Goal: Information Seeking & Learning: Find contact information

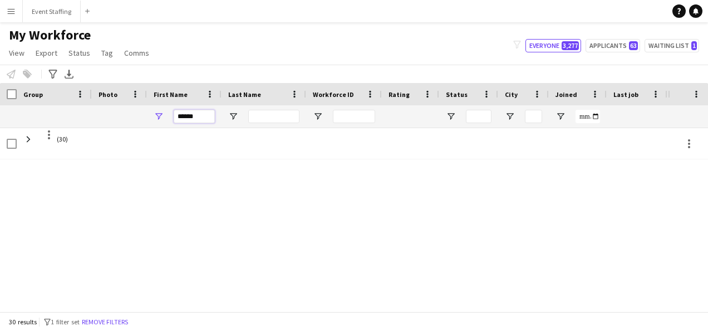
click at [182, 114] on input "******" at bounding box center [194, 116] width 41 height 13
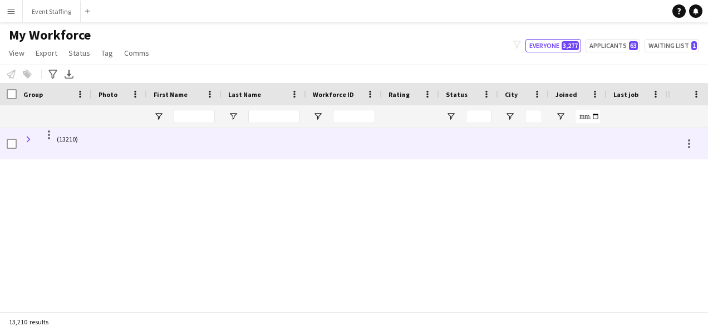
click at [25, 136] on span at bounding box center [28, 139] width 10 height 10
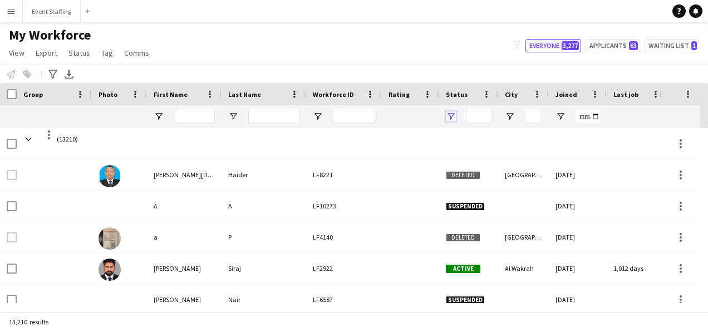
click at [452, 116] on span "Open Filter Menu" at bounding box center [451, 116] width 10 height 10
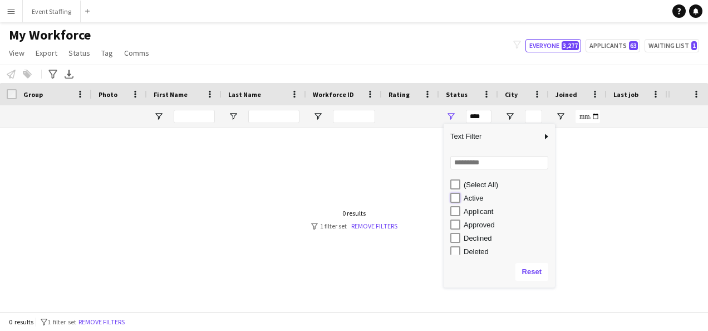
type input "**********"
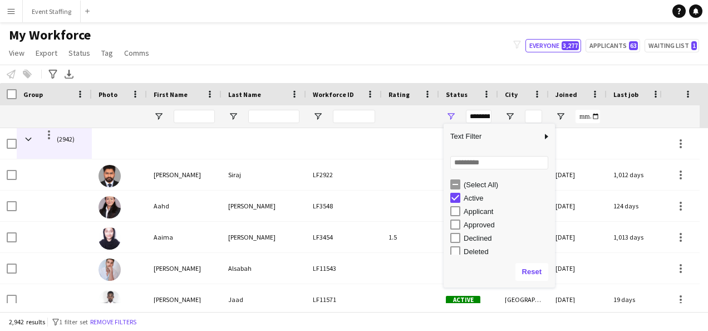
click at [477, 57] on div "My Workforce View Views Default view New view Update view Delete view Edit name…" at bounding box center [354, 46] width 708 height 38
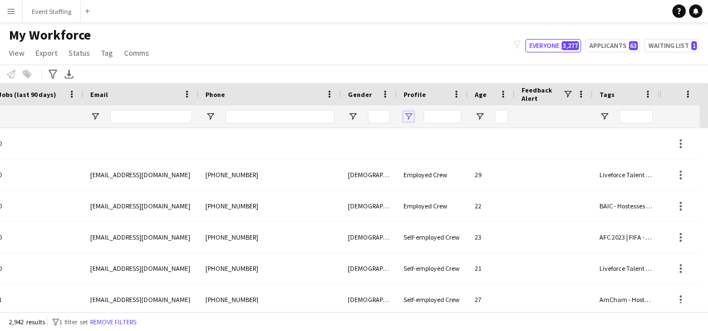
click at [410, 117] on span "Open Filter Menu" at bounding box center [409, 116] width 10 height 10
click at [353, 118] on span "Open Filter Menu" at bounding box center [353, 116] width 10 height 10
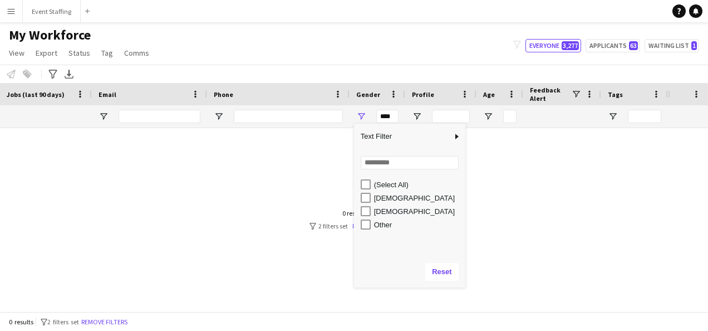
click at [354, 198] on div "[DEMOGRAPHIC_DATA]" at bounding box center [409, 197] width 111 height 13
type input "**********"
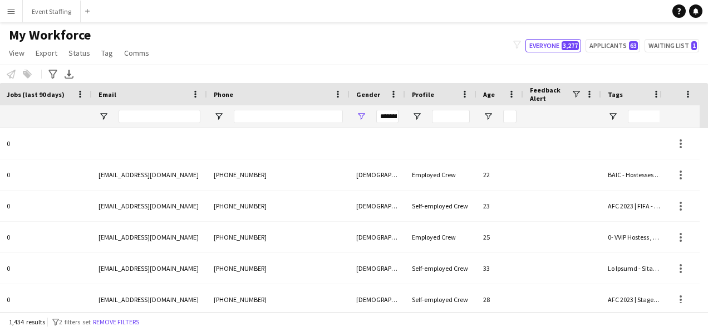
click at [418, 61] on div "My Workforce View Views Default view New view Update view Delete view Edit name…" at bounding box center [354, 46] width 708 height 38
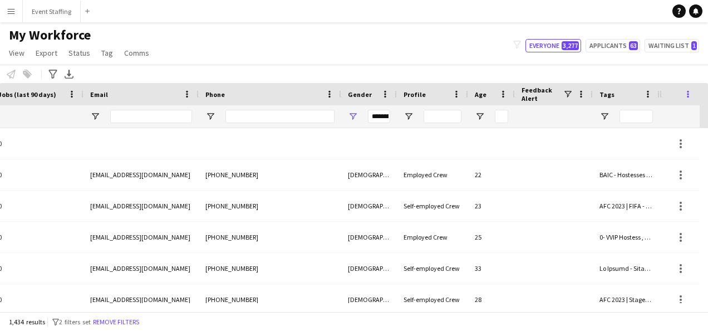
click at [684, 94] on span at bounding box center [688, 94] width 10 height 10
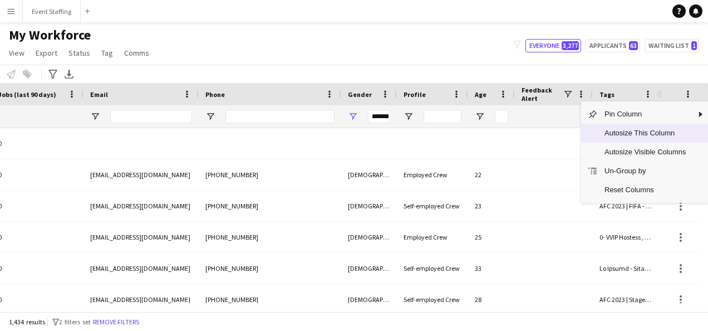
click at [663, 135] on span "Autosize This Column" at bounding box center [645, 133] width 95 height 19
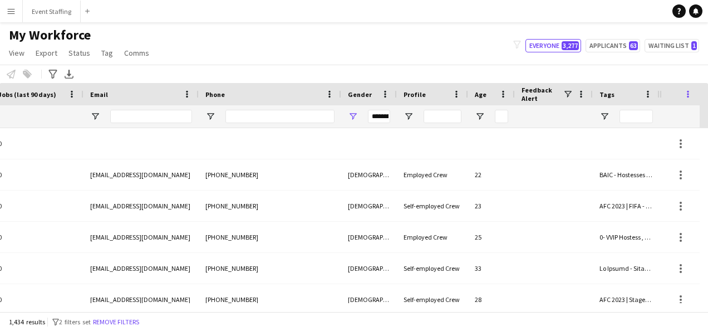
click at [687, 91] on span at bounding box center [688, 94] width 10 height 10
click at [649, 96] on span at bounding box center [648, 94] width 10 height 10
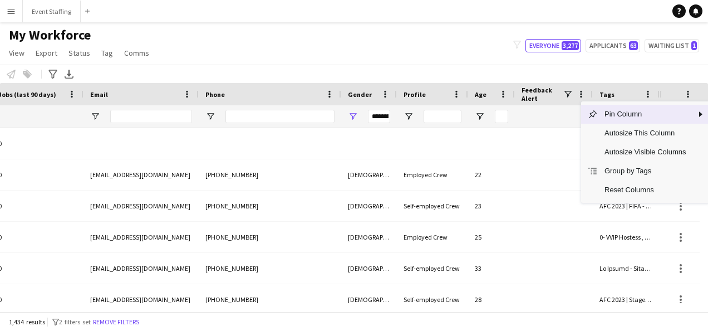
click at [622, 64] on div "My Workforce View Views Default view New view Update view Delete view Edit name…" at bounding box center [354, 46] width 708 height 38
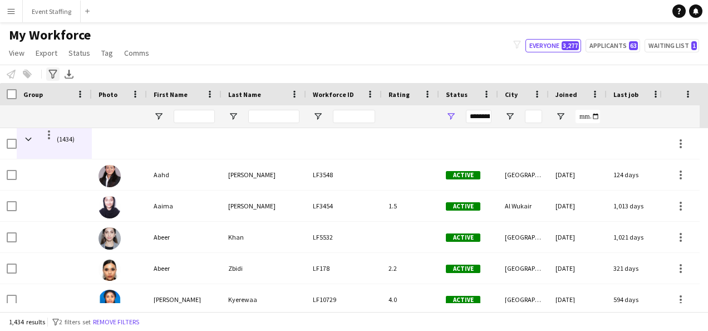
click at [53, 77] on icon at bounding box center [52, 74] width 8 height 9
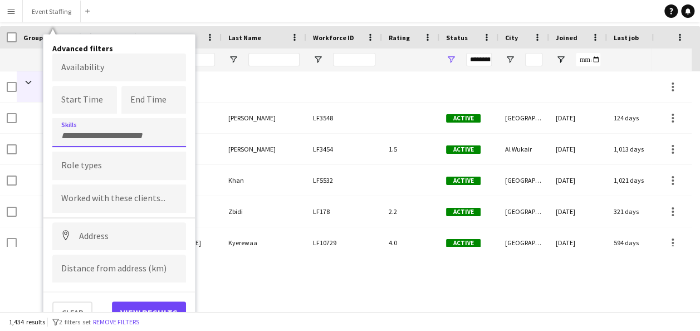
click at [90, 138] on div at bounding box center [119, 132] width 134 height 28
type input "*******"
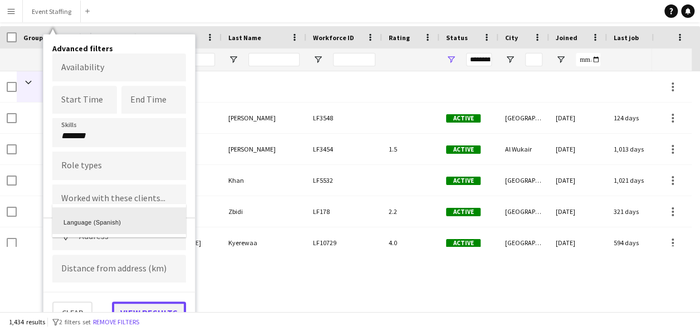
click at [157, 305] on button "View results" at bounding box center [149, 312] width 74 height 22
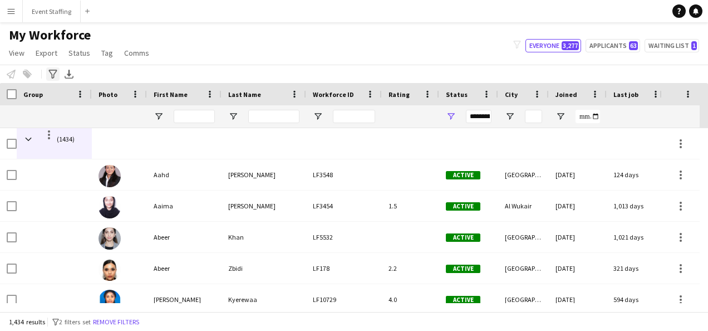
click at [52, 72] on icon "Advanced filters" at bounding box center [52, 74] width 9 height 9
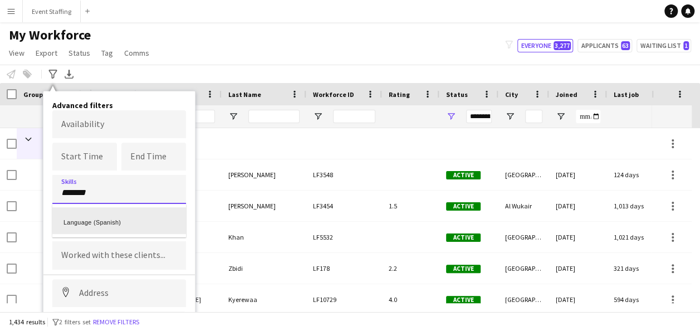
click at [119, 223] on div "Language (Spanish)" at bounding box center [119, 220] width 134 height 27
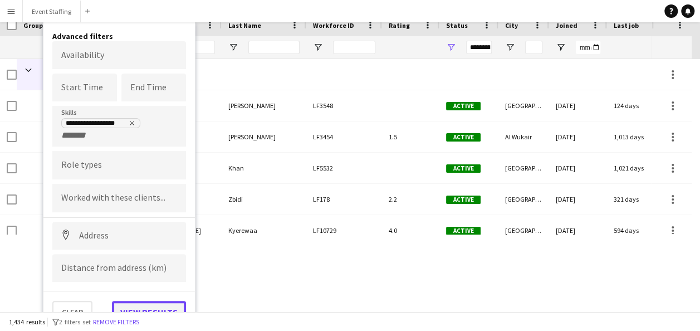
click at [155, 305] on button "View results" at bounding box center [149, 312] width 74 height 22
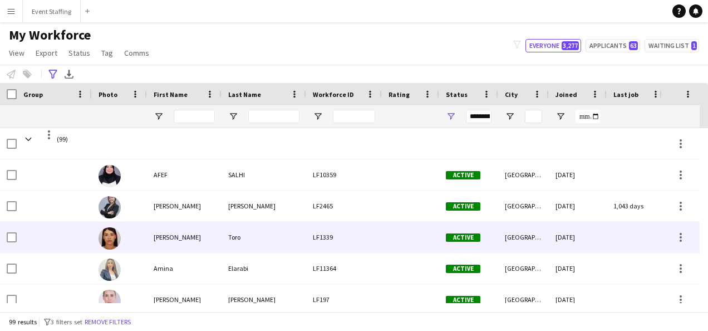
click at [170, 235] on div "[PERSON_NAME]" at bounding box center [184, 237] width 75 height 31
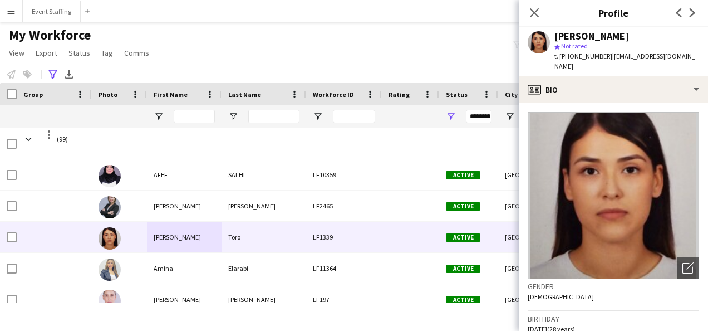
drag, startPoint x: 624, startPoint y: 39, endPoint x: 536, endPoint y: 31, distance: 88.3
click at [536, 31] on div "[PERSON_NAME] star Not rated t. [PHONE_NUMBER] | [EMAIL_ADDRESS][DOMAIN_NAME]" at bounding box center [613, 52] width 189 height 50
copy div "[PERSON_NAME]"
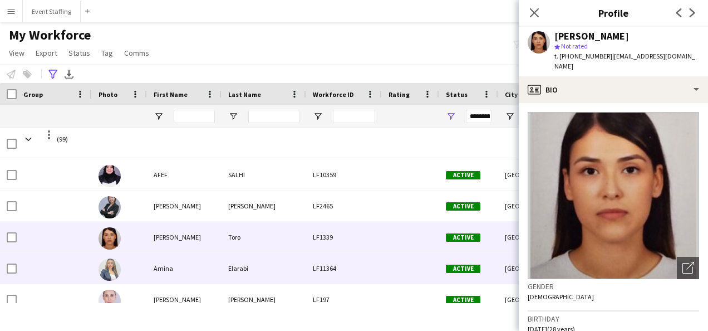
click at [169, 275] on div "Amina" at bounding box center [184, 268] width 75 height 31
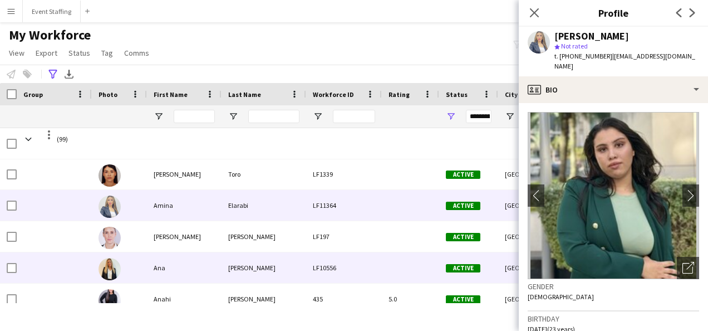
scroll to position [63, 0]
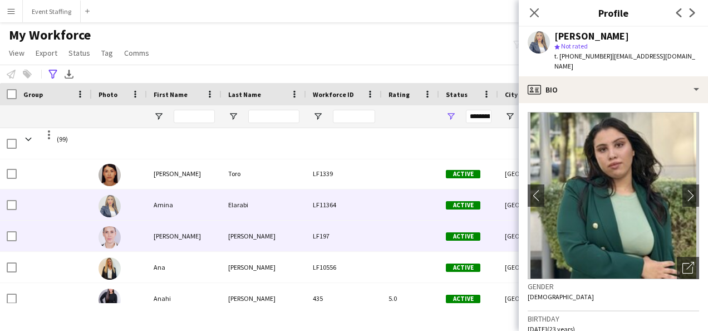
click at [164, 242] on div "[PERSON_NAME]" at bounding box center [184, 236] width 75 height 31
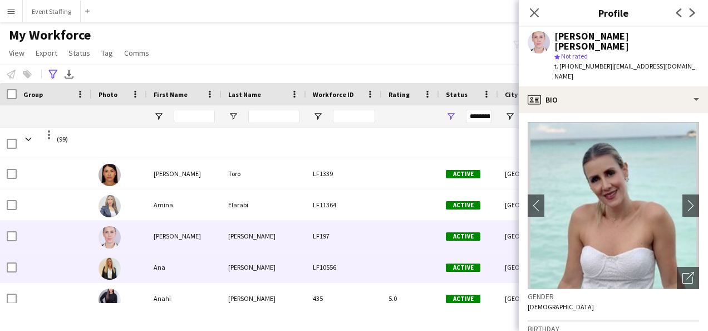
click at [168, 269] on div "Ana" at bounding box center [184, 267] width 75 height 31
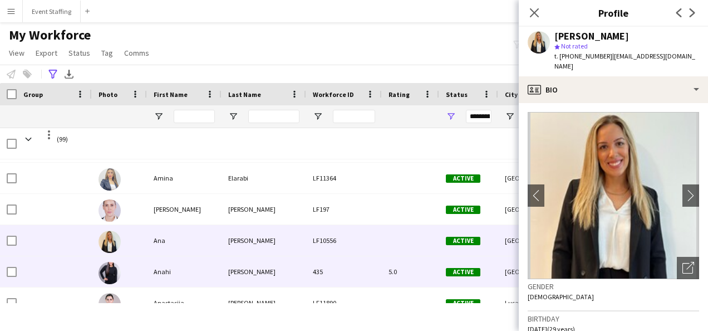
scroll to position [91, 0]
click at [168, 269] on div "Anahi" at bounding box center [184, 271] width 75 height 31
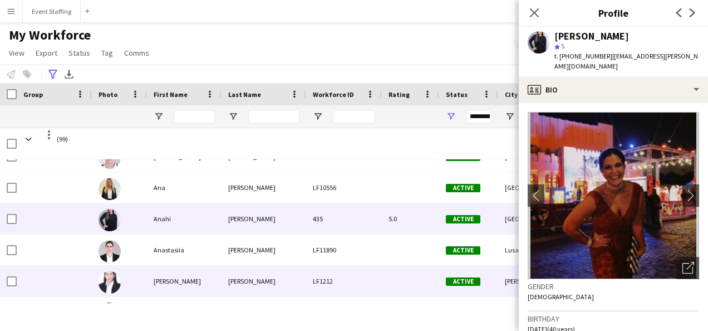
scroll to position [144, 0]
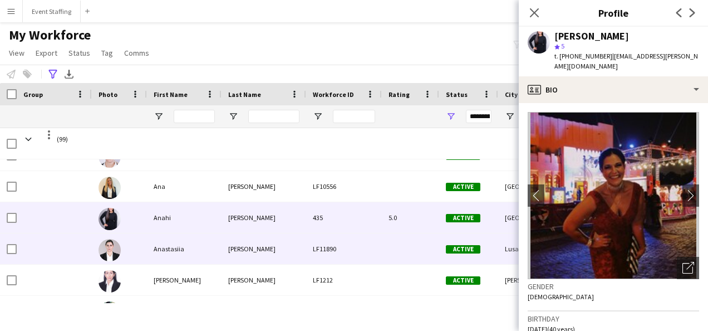
click at [170, 245] on div "Anastasiia" at bounding box center [184, 248] width 75 height 31
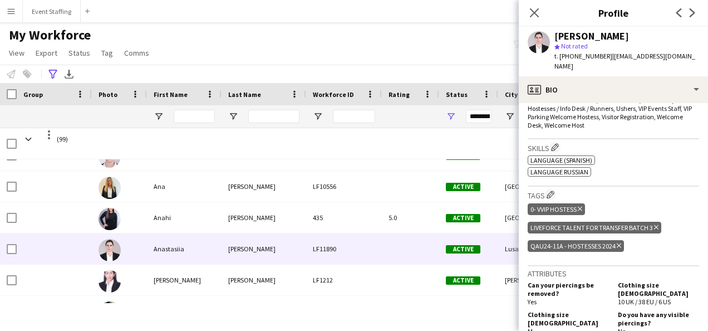
scroll to position [397, 0]
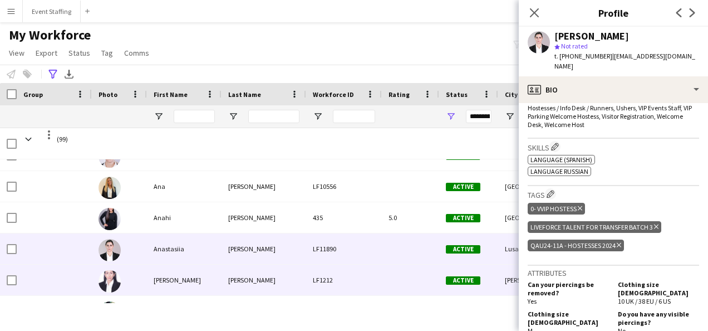
click at [179, 276] on div "[PERSON_NAME]" at bounding box center [184, 280] width 75 height 31
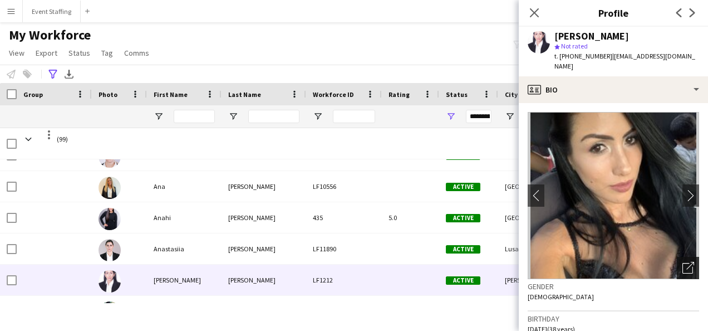
click at [688, 257] on div "Open photos pop-in" at bounding box center [688, 268] width 22 height 22
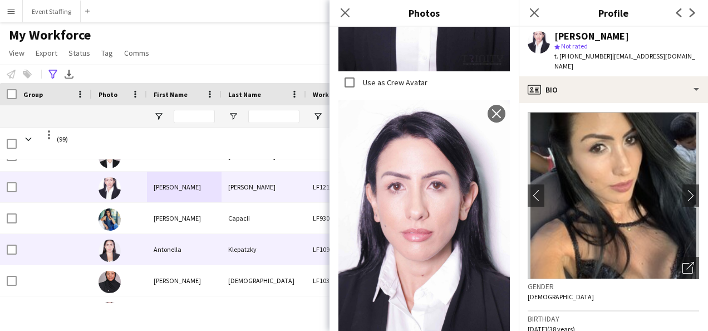
scroll to position [239, 0]
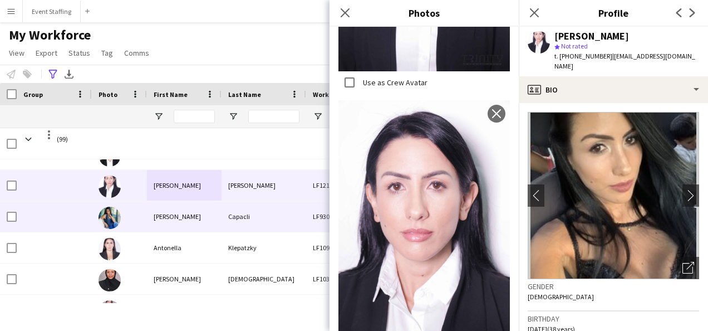
click at [161, 214] on div "[PERSON_NAME]" at bounding box center [184, 216] width 75 height 31
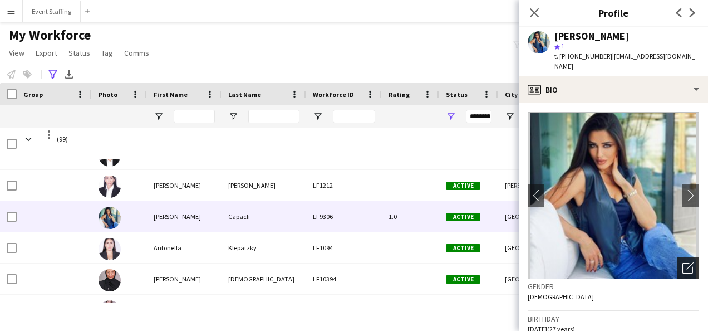
click at [683, 262] on icon "Open photos pop-in" at bounding box center [689, 268] width 12 height 12
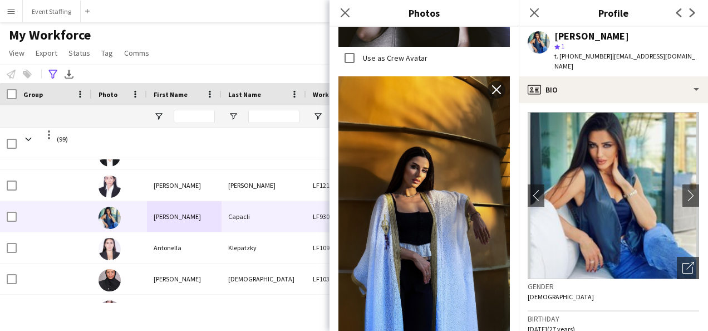
scroll to position [748, 0]
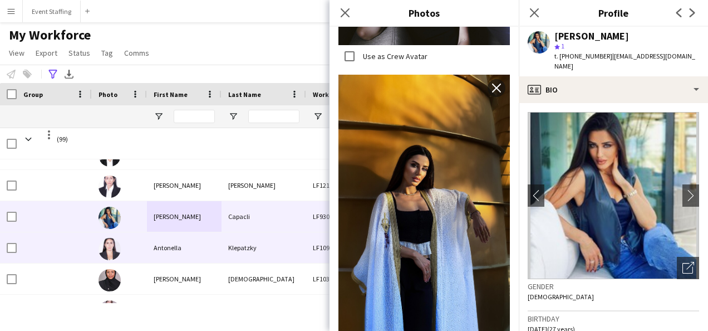
click at [182, 248] on div "Antonella" at bounding box center [184, 247] width 75 height 31
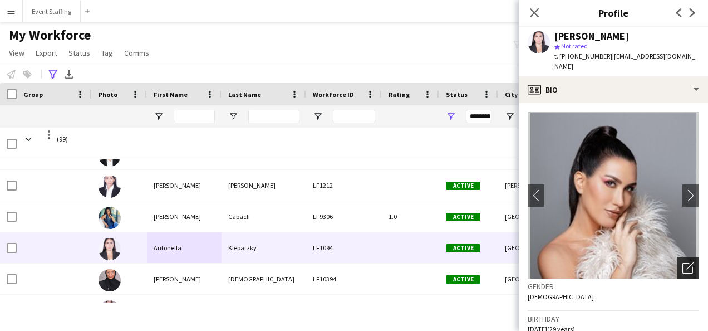
click at [683, 262] on icon "Open photos pop-in" at bounding box center [689, 268] width 12 height 12
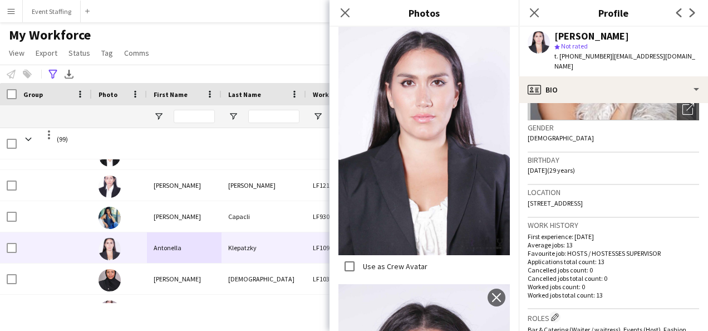
scroll to position [0, 0]
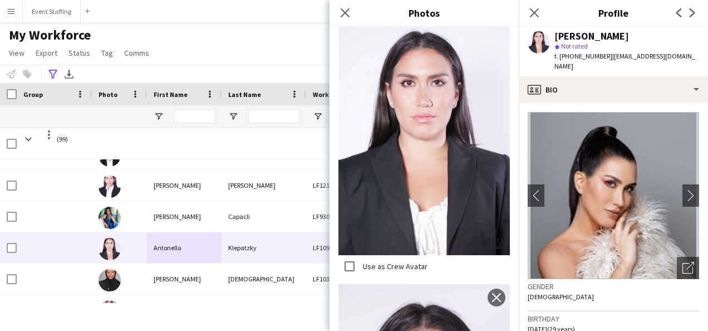
drag, startPoint x: 655, startPoint y: 38, endPoint x: 548, endPoint y: 33, distance: 107.6
click at [548, 33] on div "[PERSON_NAME] star Not rated t. [PHONE_NUMBER] | [EMAIL_ADDRESS][DOMAIN_NAME]" at bounding box center [613, 52] width 189 height 50
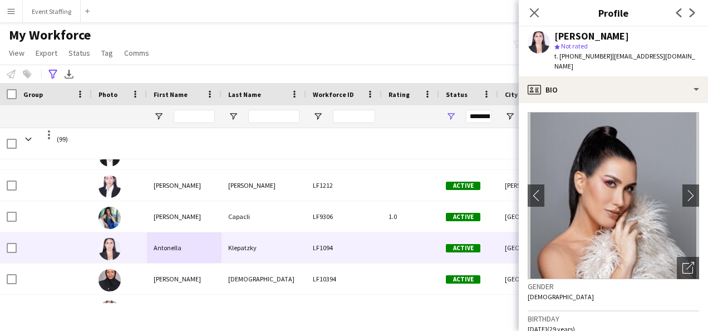
copy div "[PERSON_NAME]"
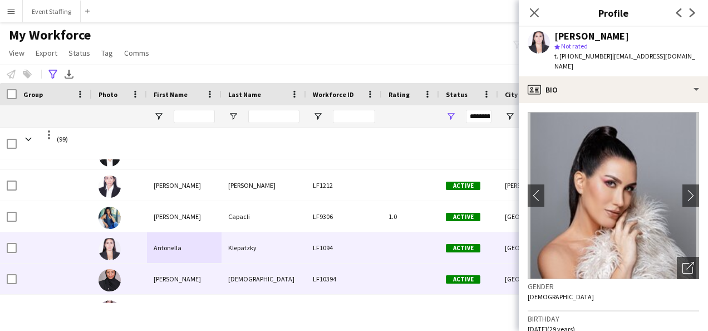
click at [165, 278] on div "[PERSON_NAME]" at bounding box center [184, 278] width 75 height 31
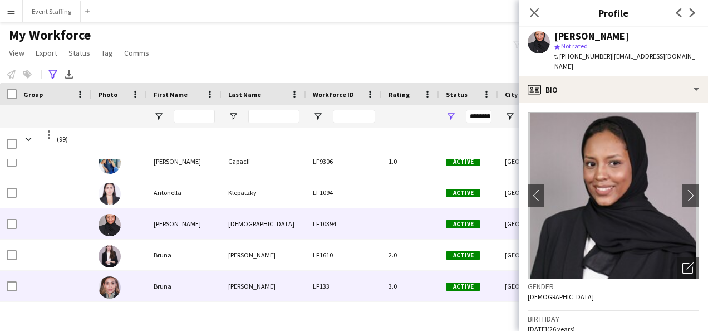
scroll to position [295, 0]
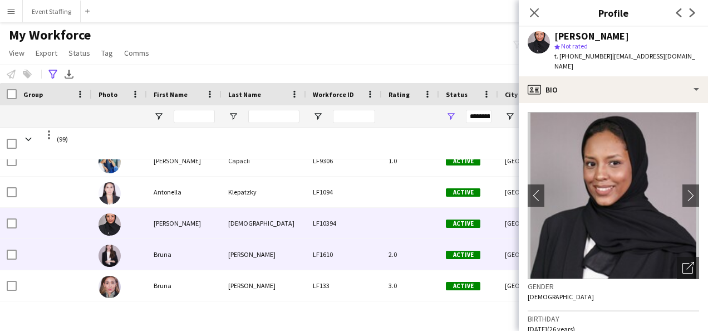
click at [164, 253] on div "Bruna" at bounding box center [184, 254] width 75 height 31
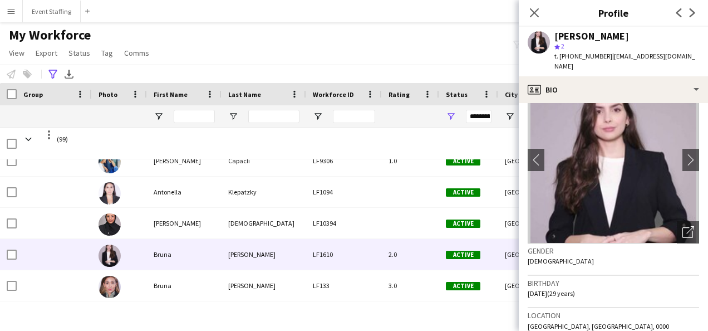
scroll to position [0, 0]
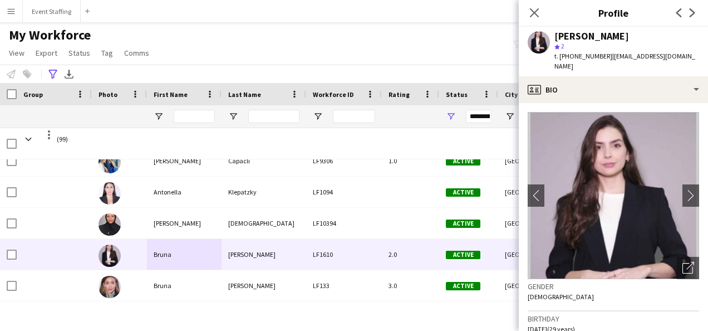
drag, startPoint x: 633, startPoint y: 41, endPoint x: 559, endPoint y: 36, distance: 74.3
click at [559, 36] on div "[PERSON_NAME] star 2 t. [PHONE_NUMBER] | [EMAIL_ADDRESS][DOMAIN_NAME]" at bounding box center [627, 51] width 145 height 41
click at [683, 262] on icon "Open photos pop-in" at bounding box center [689, 268] width 12 height 12
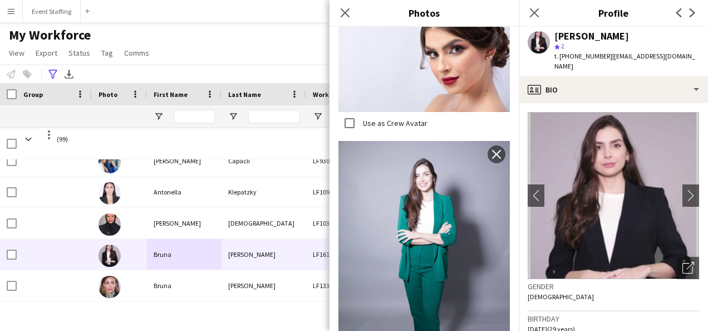
scroll to position [2796, 0]
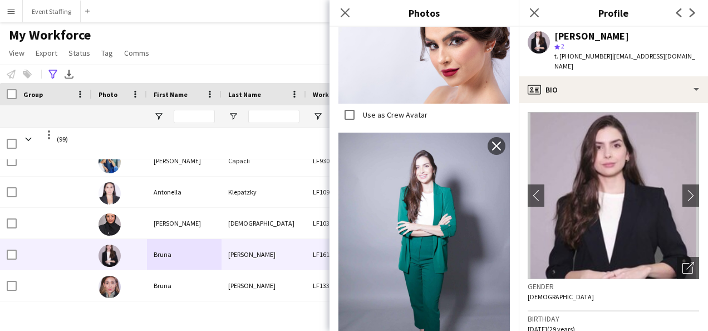
click at [640, 36] on div "[PERSON_NAME]" at bounding box center [627, 36] width 145 height 10
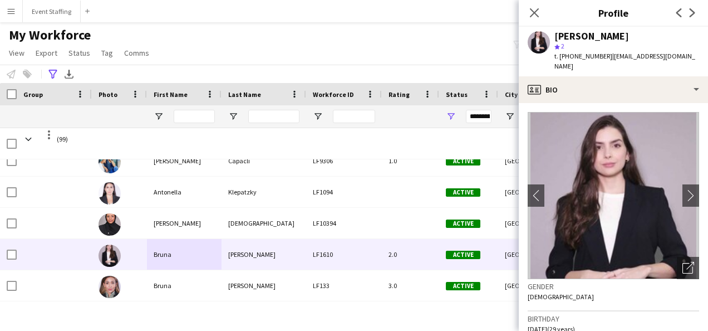
drag, startPoint x: 633, startPoint y: 36, endPoint x: 537, endPoint y: 29, distance: 96.6
click at [537, 29] on div "[PERSON_NAME] star 2 t. [PHONE_NUMBER] | [EMAIL_ADDRESS][DOMAIN_NAME]" at bounding box center [613, 52] width 189 height 50
copy div "[PERSON_NAME]"
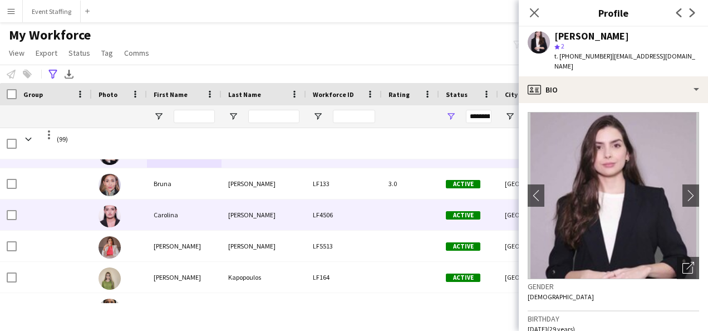
scroll to position [405, 0]
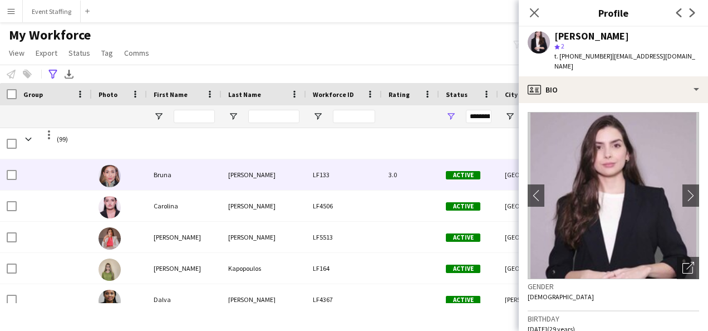
click at [165, 182] on div "Bruna" at bounding box center [184, 174] width 75 height 31
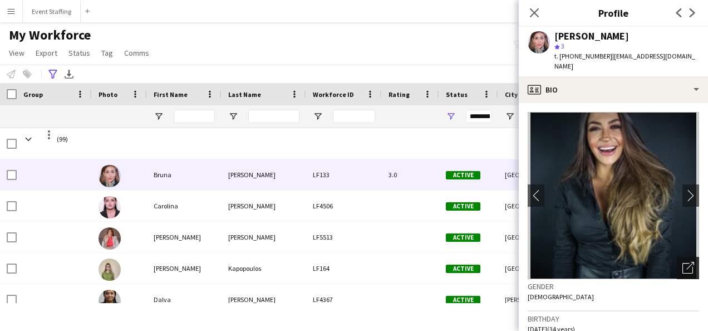
click at [683, 262] on icon "Open photos pop-in" at bounding box center [689, 268] width 12 height 12
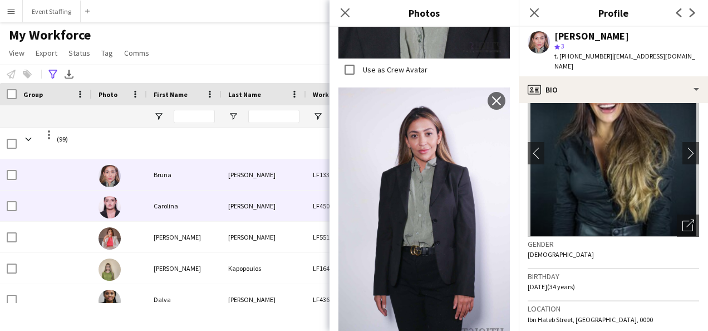
scroll to position [0, 0]
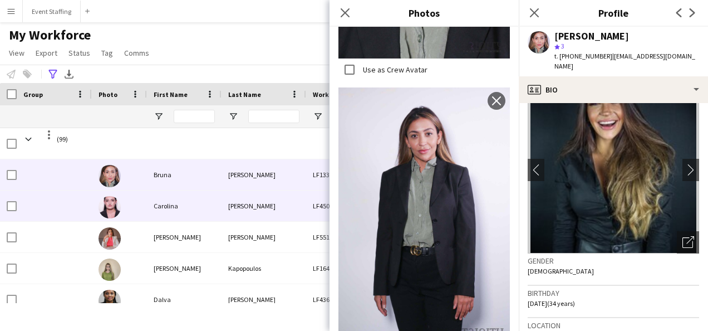
click at [166, 208] on div "Carolina" at bounding box center [184, 205] width 75 height 31
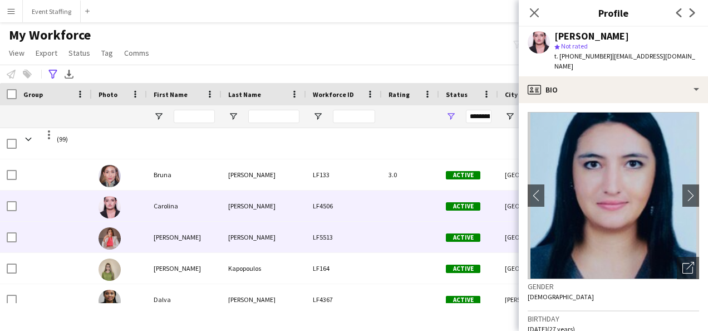
click at [171, 237] on div "[PERSON_NAME]" at bounding box center [184, 237] width 75 height 31
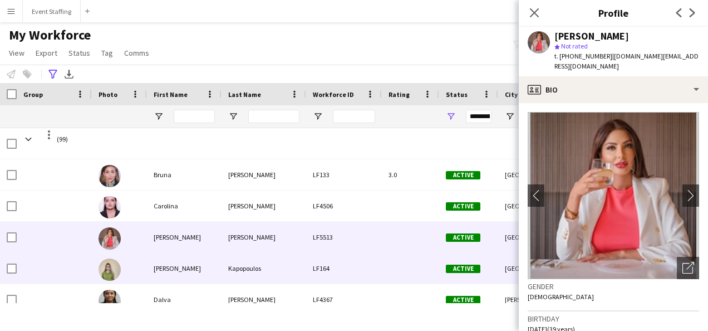
click at [172, 270] on div "[PERSON_NAME]" at bounding box center [184, 268] width 75 height 31
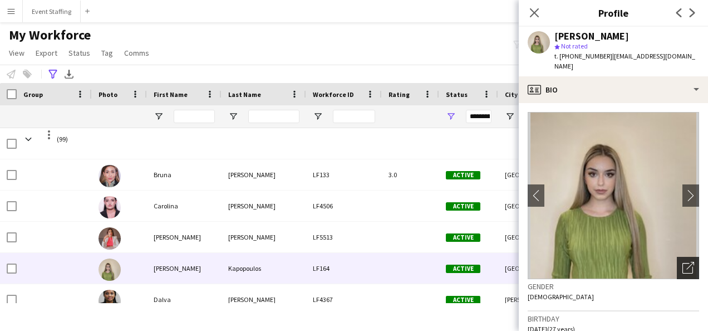
click at [683, 262] on icon "Open photos pop-in" at bounding box center [689, 268] width 12 height 12
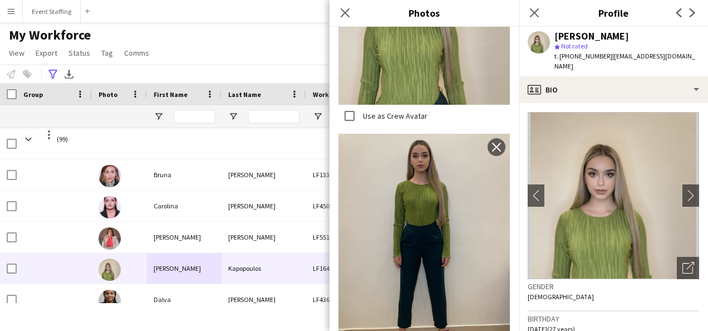
drag, startPoint x: 655, startPoint y: 35, endPoint x: 541, endPoint y: 28, distance: 113.8
click at [541, 28] on div "[PERSON_NAME] star Not rated t. [PHONE_NUMBER] | [EMAIL_ADDRESS][DOMAIN_NAME]" at bounding box center [613, 52] width 189 height 50
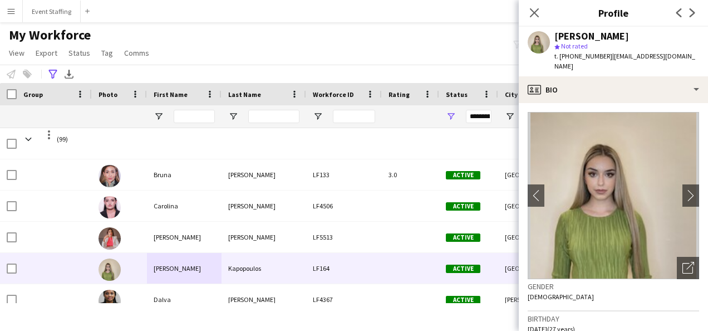
copy div "[PERSON_NAME]"
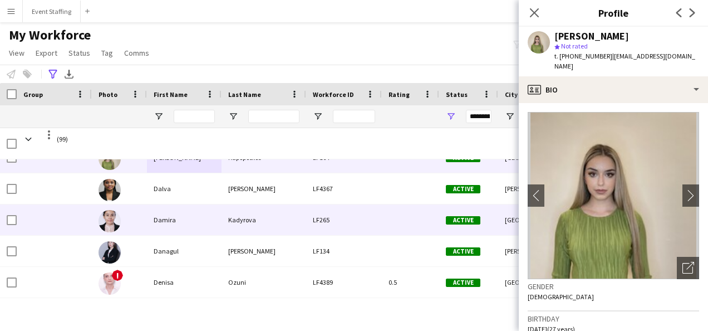
scroll to position [517, 0]
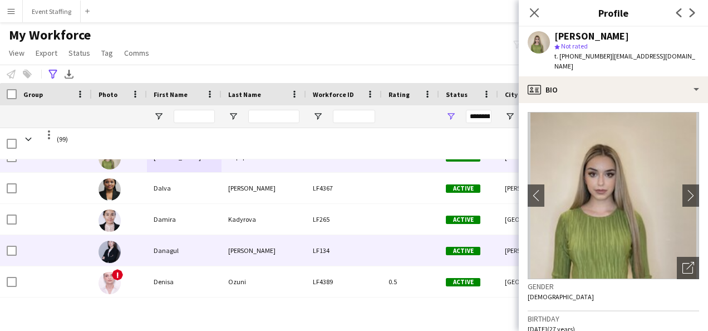
click at [174, 244] on div "Danagul" at bounding box center [184, 250] width 75 height 31
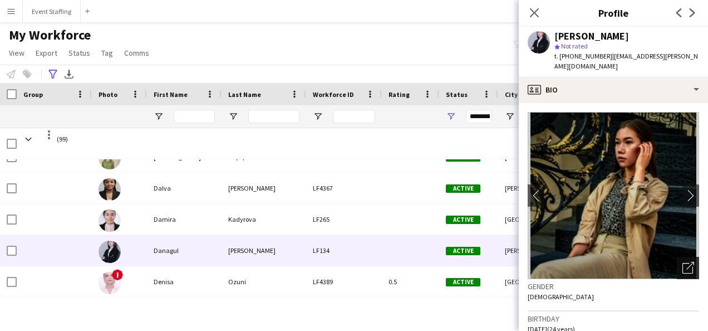
click at [683, 262] on icon "Open photos pop-in" at bounding box center [689, 268] width 12 height 12
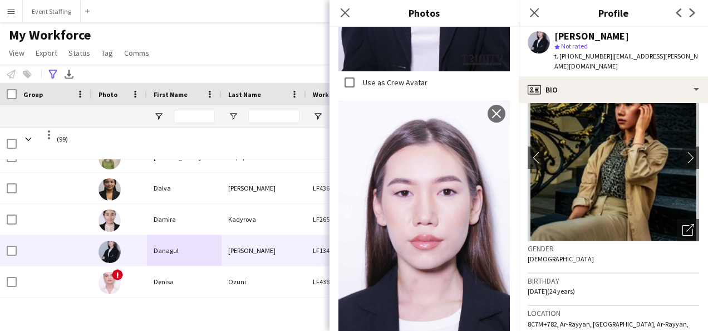
scroll to position [0, 0]
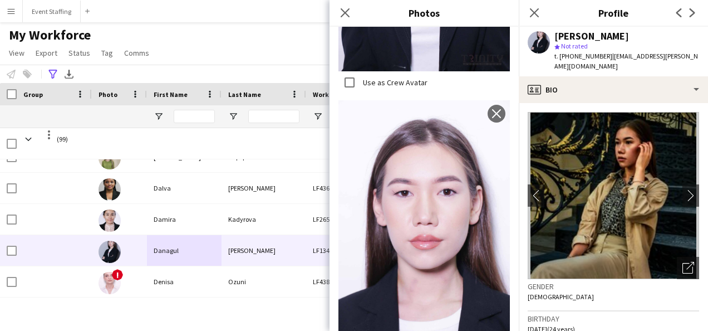
drag, startPoint x: 670, startPoint y: 35, endPoint x: 549, endPoint y: 29, distance: 121.0
click at [549, 29] on div "[PERSON_NAME] star Not rated t. [PHONE_NUMBER] | [EMAIL_ADDRESS][PERSON_NAME][D…" at bounding box center [613, 52] width 189 height 50
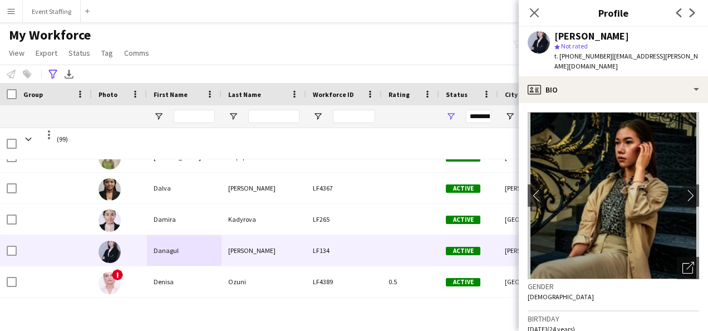
copy div "[PERSON_NAME]"
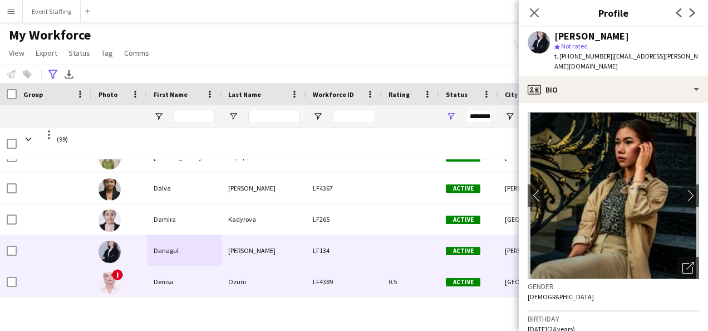
click at [161, 280] on div "Denisa" at bounding box center [184, 281] width 75 height 31
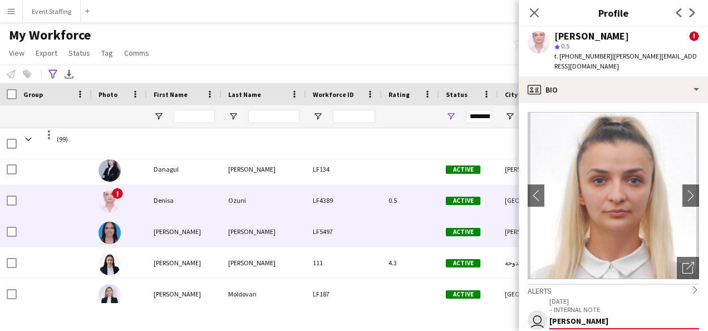
click at [167, 232] on div "[PERSON_NAME]" at bounding box center [184, 231] width 75 height 31
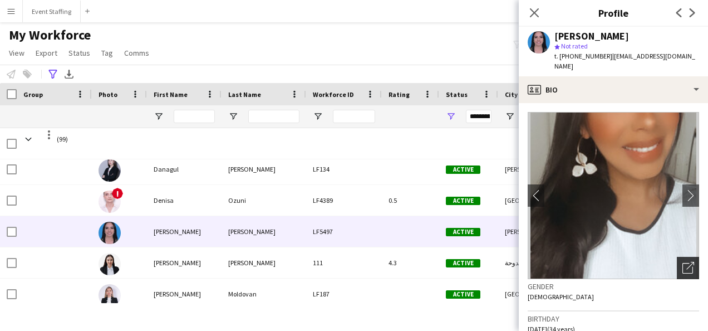
click at [690, 258] on app-crew-profile-bio "chevron-left chevron-right Open photos pop-in Gender [DEMOGRAPHIC_DATA] Birthda…" at bounding box center [613, 217] width 189 height 228
click at [683, 262] on icon "Open photos pop-in" at bounding box center [689, 268] width 12 height 12
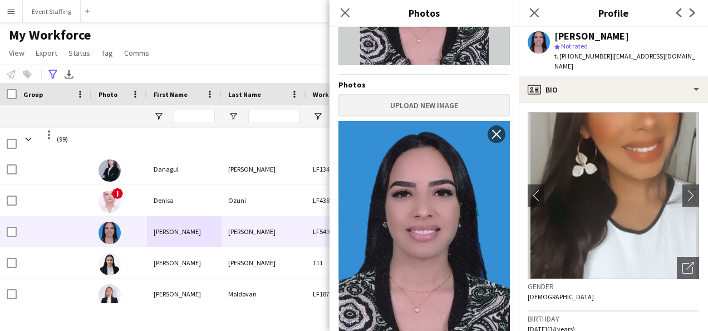
scroll to position [172, 0]
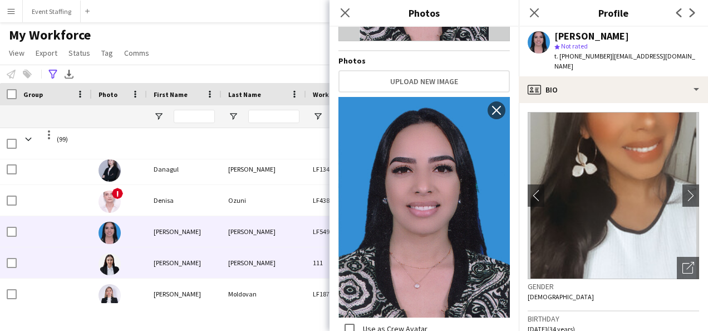
click at [167, 255] on div "[PERSON_NAME]" at bounding box center [184, 262] width 75 height 31
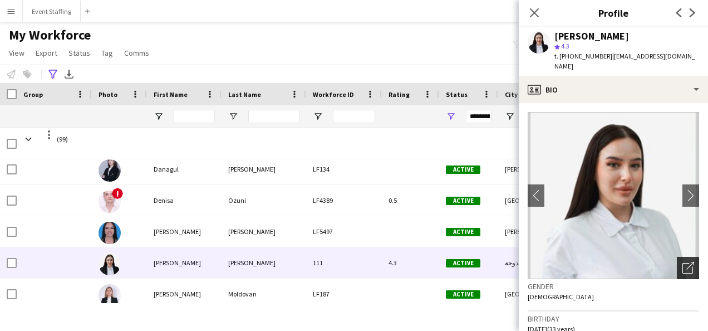
click at [683, 262] on icon "Open photos pop-in" at bounding box center [689, 268] width 12 height 12
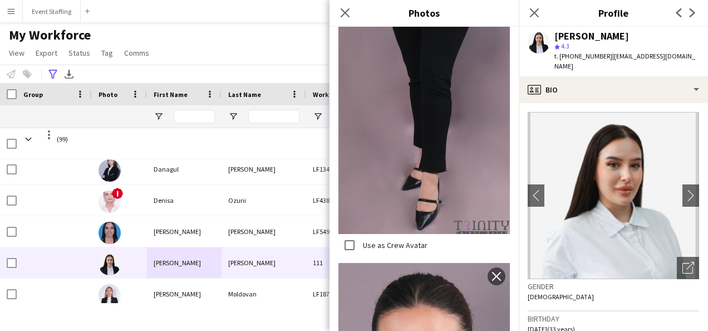
scroll to position [4226, 0]
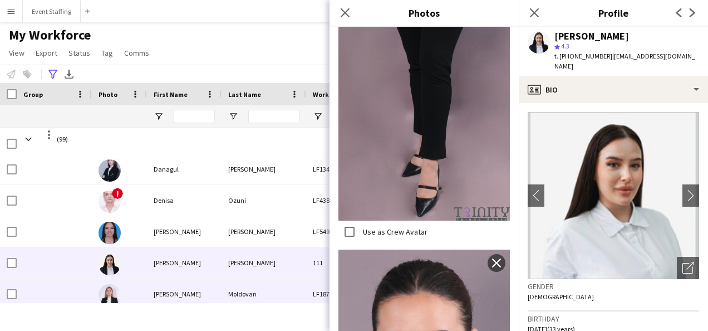
click at [166, 291] on div "[PERSON_NAME]" at bounding box center [184, 293] width 75 height 31
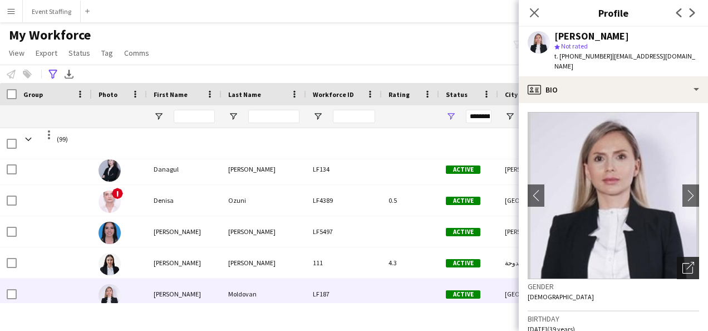
click at [683, 262] on icon "Open photos pop-in" at bounding box center [689, 268] width 12 height 12
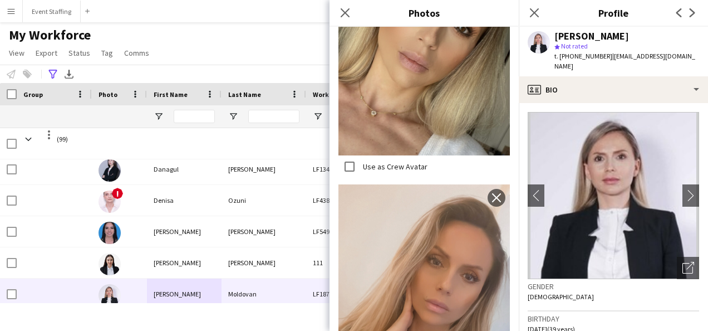
scroll to position [1675, 0]
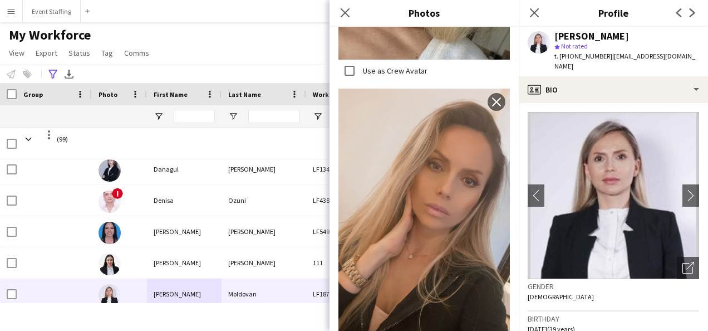
drag, startPoint x: 635, startPoint y: 36, endPoint x: 547, endPoint y: 31, distance: 88.1
click at [547, 31] on div "[PERSON_NAME] star Not rated t. [PHONE_NUMBER] | [EMAIL_ADDRESS][DOMAIN_NAME]" at bounding box center [613, 52] width 189 height 50
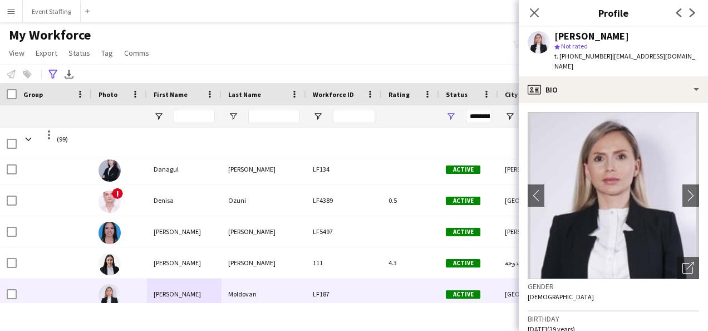
copy div "[PERSON_NAME]"
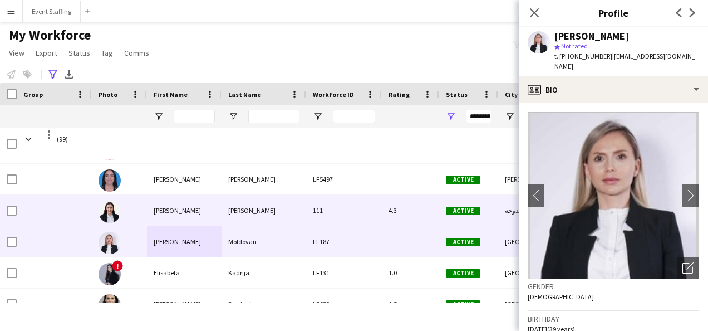
scroll to position [650, 0]
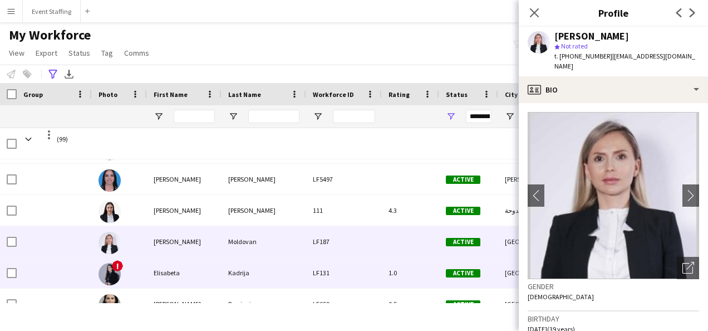
click at [165, 273] on div "Elisabeta" at bounding box center [184, 272] width 75 height 31
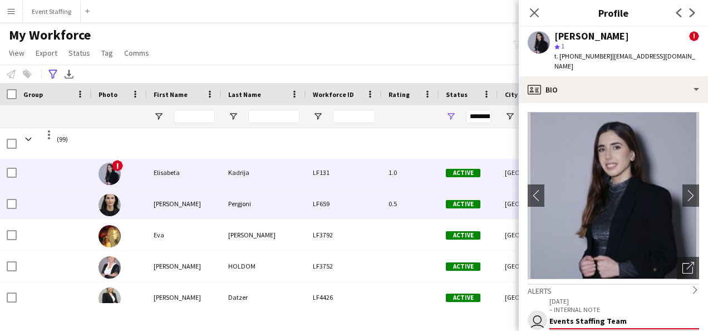
scroll to position [760, 0]
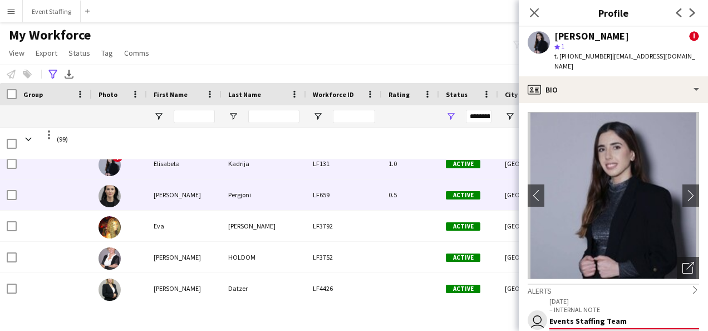
click at [176, 198] on div "[PERSON_NAME]" at bounding box center [184, 194] width 75 height 31
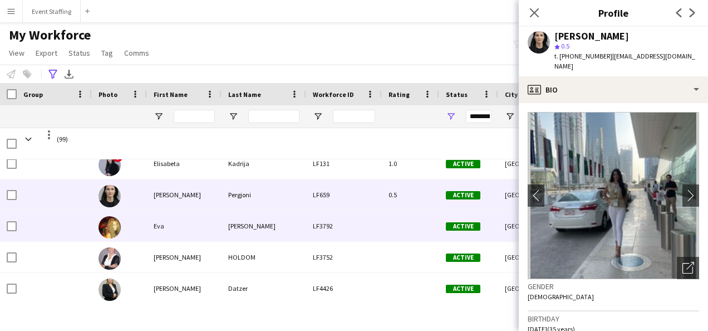
click at [160, 223] on div "Eva" at bounding box center [184, 225] width 75 height 31
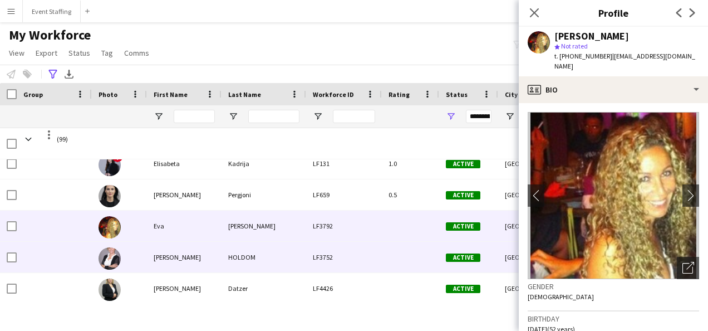
click at [168, 253] on div "[PERSON_NAME]" at bounding box center [184, 257] width 75 height 31
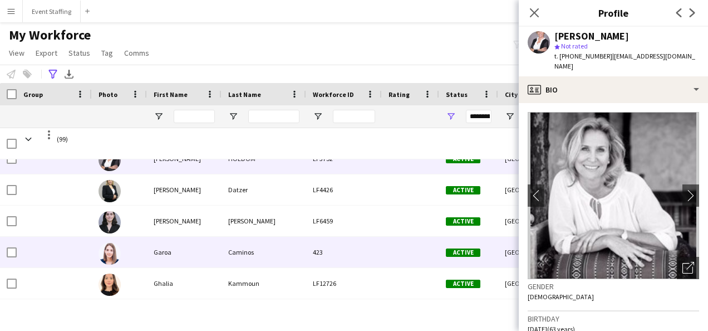
scroll to position [861, 0]
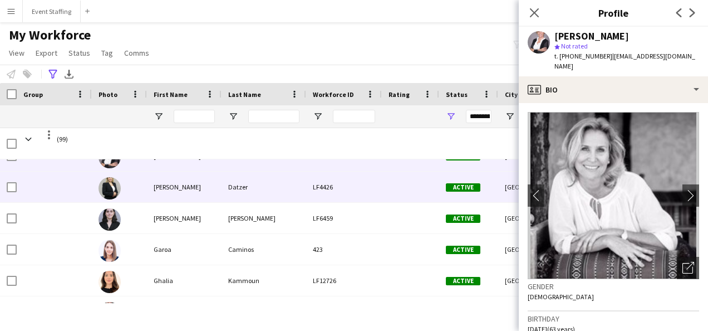
click at [157, 192] on div "[PERSON_NAME]" at bounding box center [184, 187] width 75 height 31
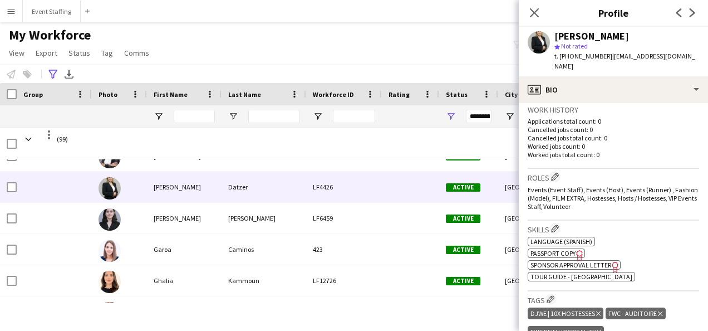
scroll to position [321, 0]
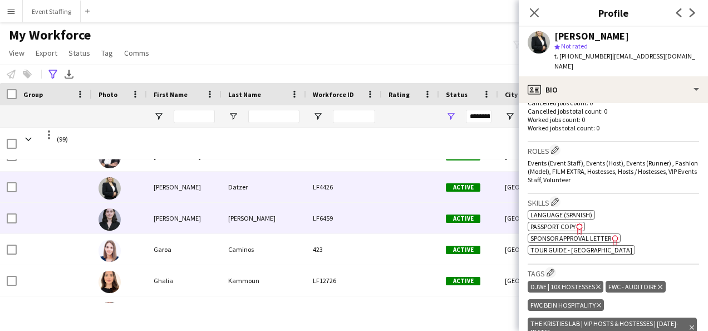
click at [159, 218] on div "[PERSON_NAME]" at bounding box center [184, 218] width 75 height 31
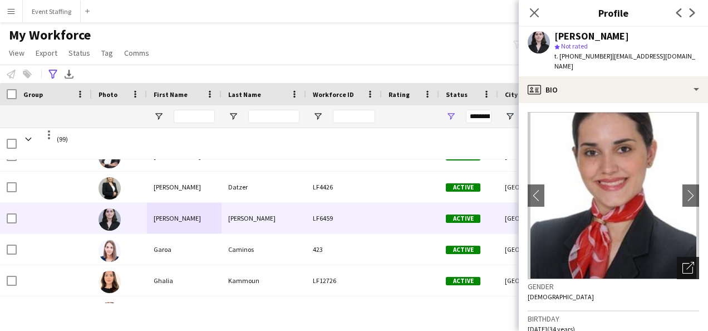
click at [683, 262] on icon "Open photos pop-in" at bounding box center [689, 268] width 12 height 12
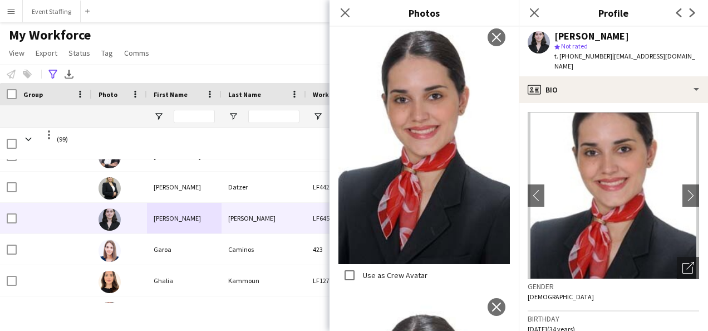
scroll to position [2067, 0]
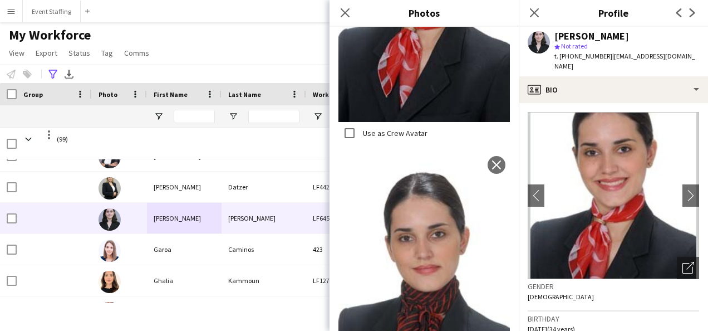
drag, startPoint x: 631, startPoint y: 38, endPoint x: 551, endPoint y: 35, distance: 79.7
click at [551, 35] on div "[PERSON_NAME] star Not rated t. [PHONE_NUMBER] | [EMAIL_ADDRESS][DOMAIN_NAME]" at bounding box center [613, 52] width 189 height 50
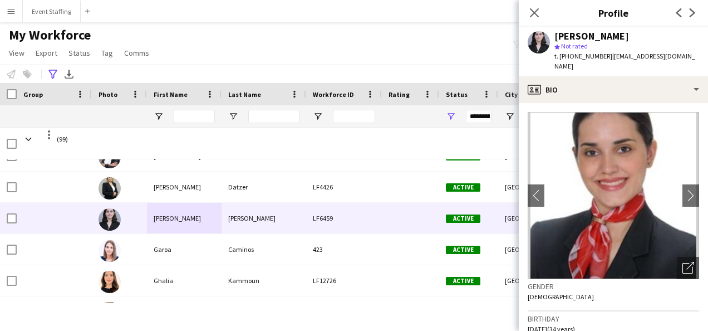
copy div "[PERSON_NAME]"
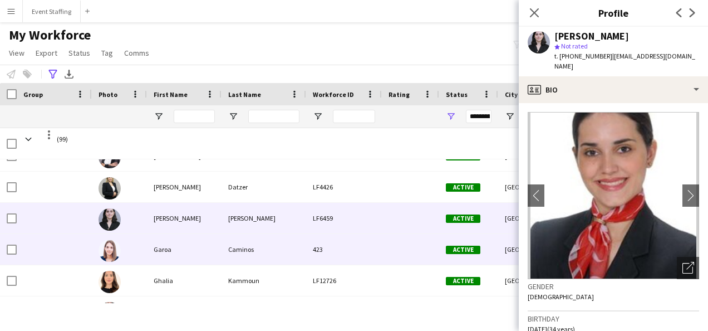
click at [170, 246] on div "Garoa" at bounding box center [184, 249] width 75 height 31
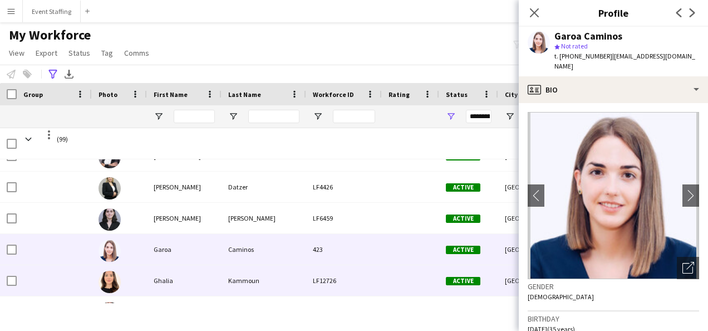
click at [175, 287] on div "Ghalia" at bounding box center [184, 280] width 75 height 31
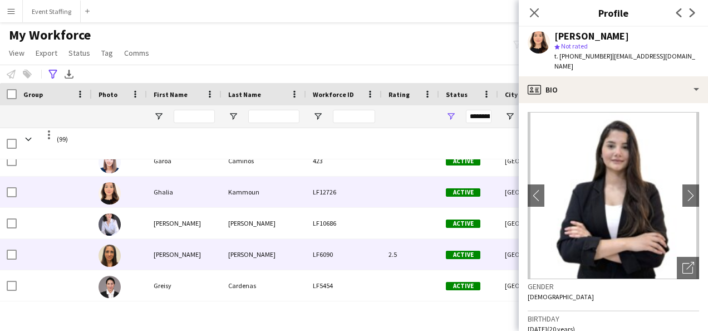
scroll to position [950, 0]
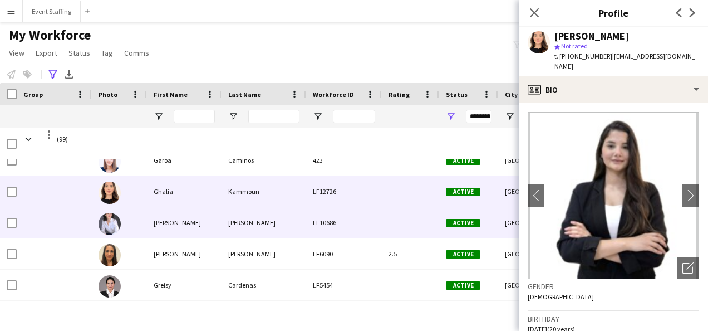
click at [160, 221] on div "[PERSON_NAME]" at bounding box center [184, 222] width 75 height 31
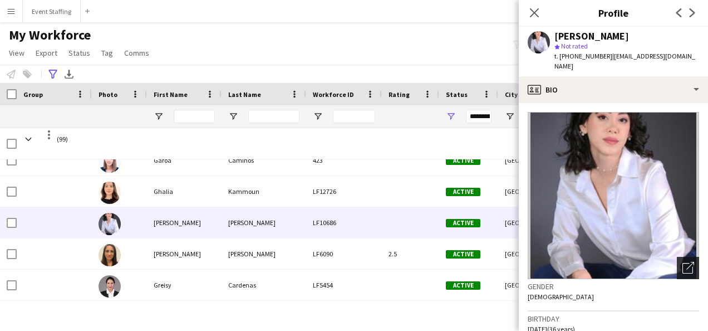
click at [683, 262] on icon "Open photos pop-in" at bounding box center [689, 268] width 12 height 12
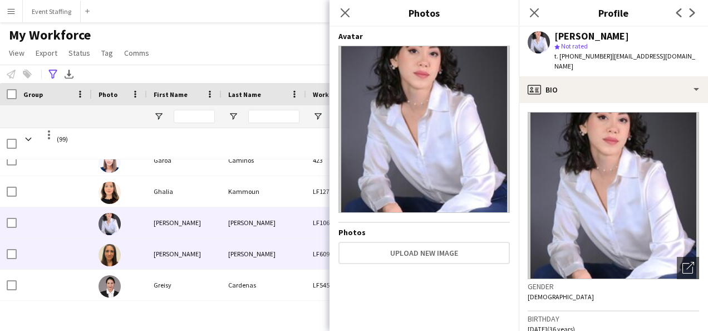
click at [169, 253] on div "[PERSON_NAME]" at bounding box center [184, 253] width 75 height 31
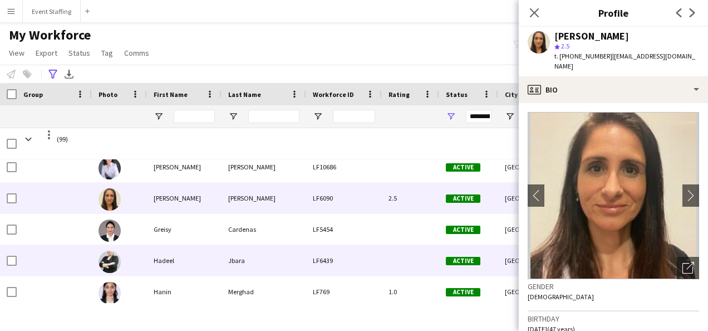
scroll to position [1006, 0]
click at [169, 253] on div "Hadeel" at bounding box center [184, 259] width 75 height 31
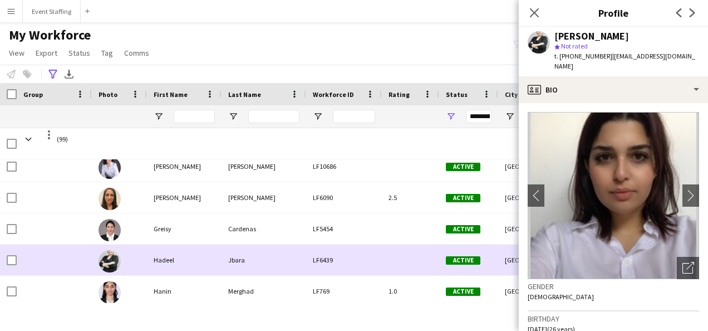
scroll to position [1061, 0]
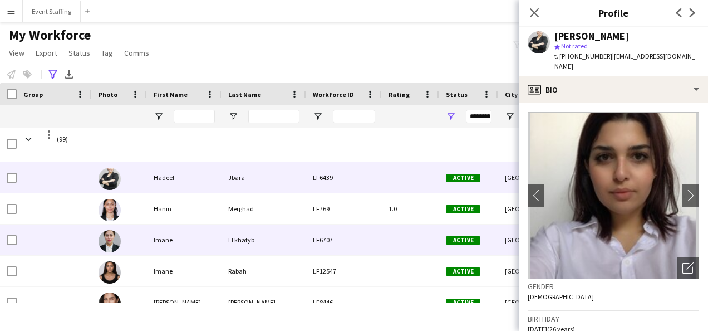
click at [166, 238] on div "Imane" at bounding box center [184, 239] width 75 height 31
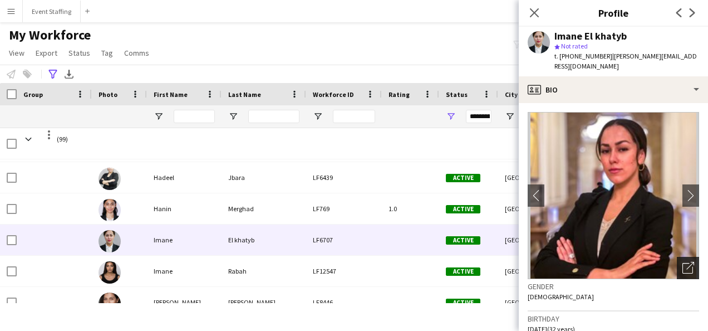
click at [683, 262] on icon "Open photos pop-in" at bounding box center [689, 268] width 12 height 12
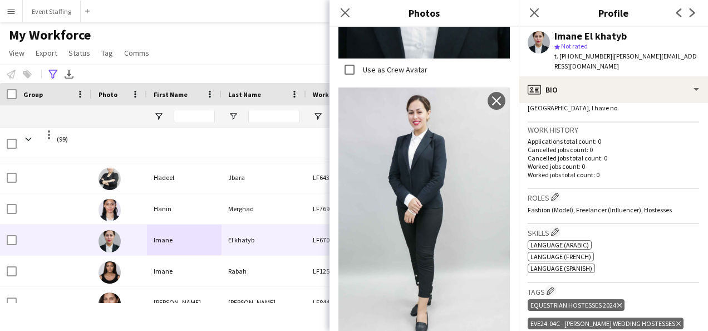
scroll to position [276, 0]
drag, startPoint x: 635, startPoint y: 36, endPoint x: 522, endPoint y: 33, distance: 113.1
click at [522, 33] on div "Imane El khatyb star Not rated t. [PHONE_NUMBER] | [PERSON_NAME][EMAIL_ADDRESS]…" at bounding box center [613, 52] width 189 height 50
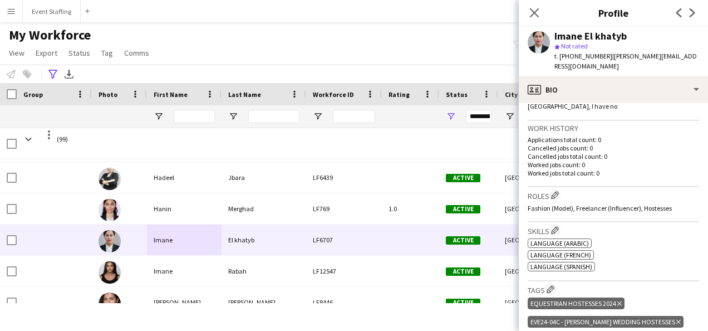
copy div "Imane El khatyb"
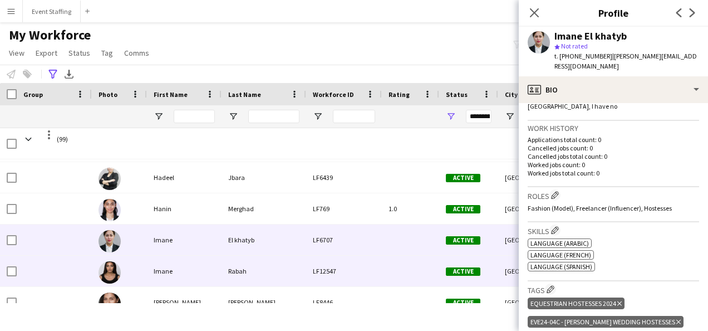
click at [166, 269] on div "Imane" at bounding box center [184, 271] width 75 height 31
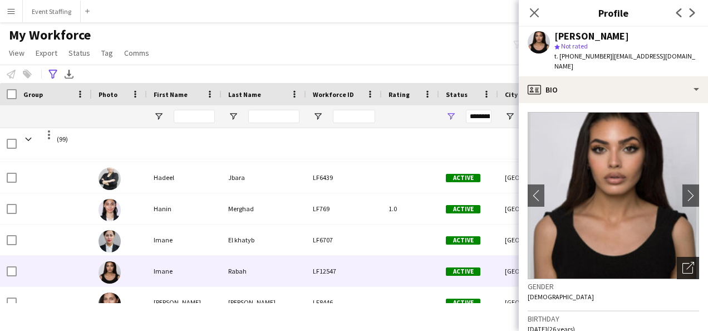
click at [687, 262] on icon at bounding box center [691, 266] width 8 height 8
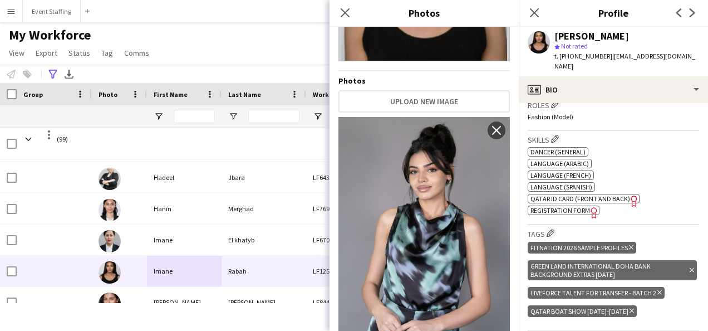
scroll to position [347, 0]
drag, startPoint x: 626, startPoint y: 35, endPoint x: 549, endPoint y: 37, distance: 76.9
click at [549, 37] on div "[PERSON_NAME] star Not rated t. [PHONE_NUMBER] | [EMAIL_ADDRESS][DOMAIN_NAME]" at bounding box center [613, 52] width 189 height 50
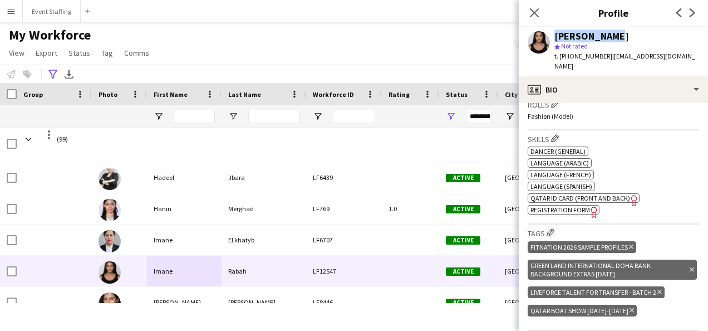
copy div "[PERSON_NAME]"
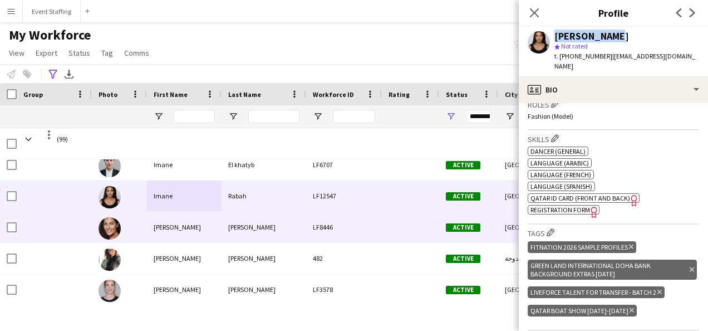
scroll to position [1167, 0]
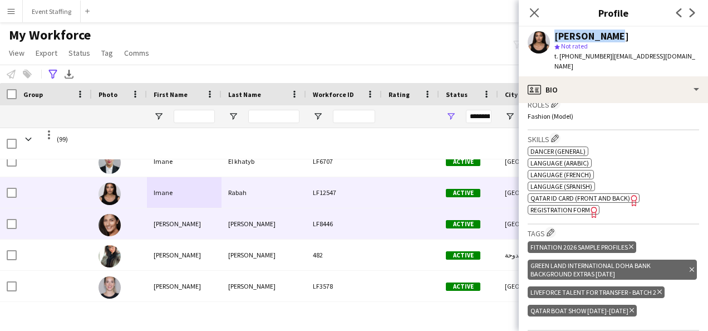
click at [169, 221] on div "[PERSON_NAME]" at bounding box center [184, 223] width 75 height 31
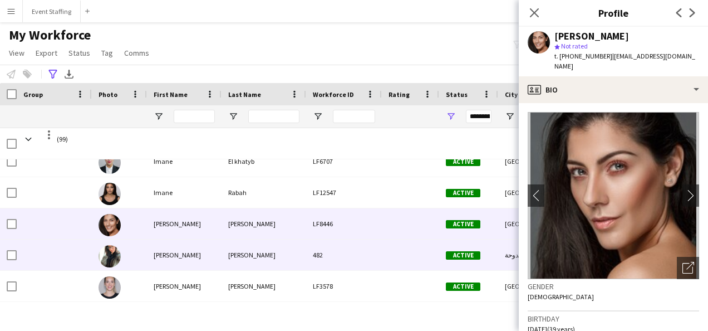
click at [164, 257] on div "[PERSON_NAME]" at bounding box center [184, 254] width 75 height 31
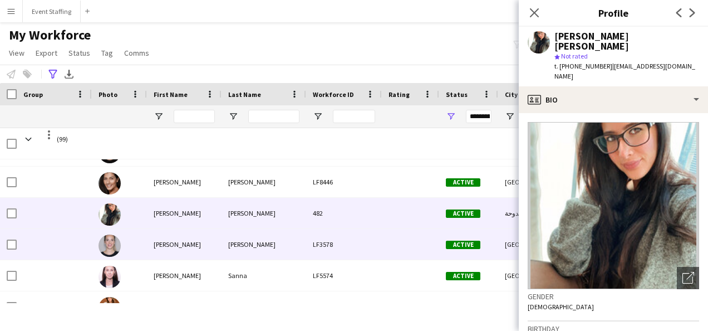
scroll to position [1209, 0]
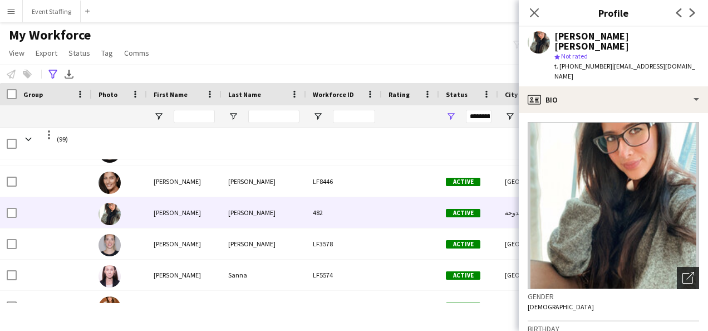
click at [687, 272] on icon at bounding box center [691, 276] width 8 height 8
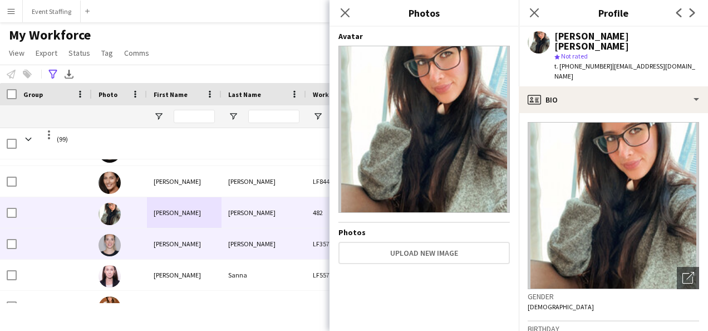
click at [168, 248] on div "[PERSON_NAME]" at bounding box center [184, 243] width 75 height 31
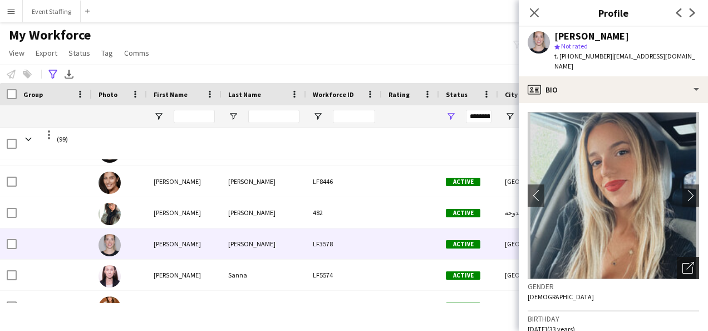
click at [687, 262] on icon at bounding box center [691, 266] width 8 height 8
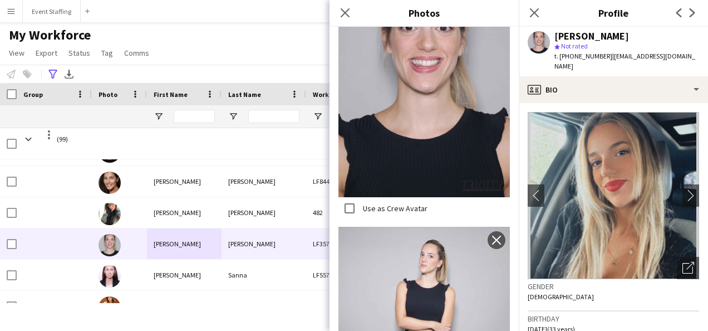
scroll to position [341, 0]
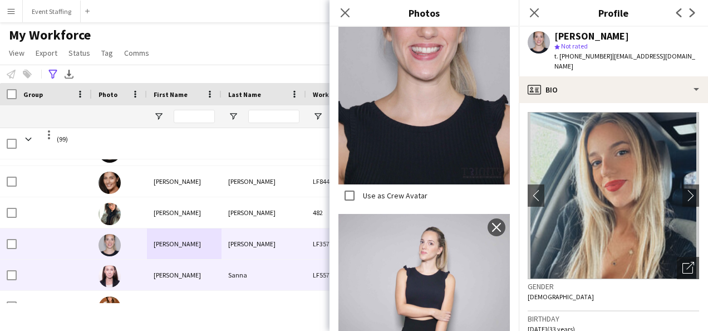
click at [168, 273] on div "[PERSON_NAME]" at bounding box center [184, 274] width 75 height 31
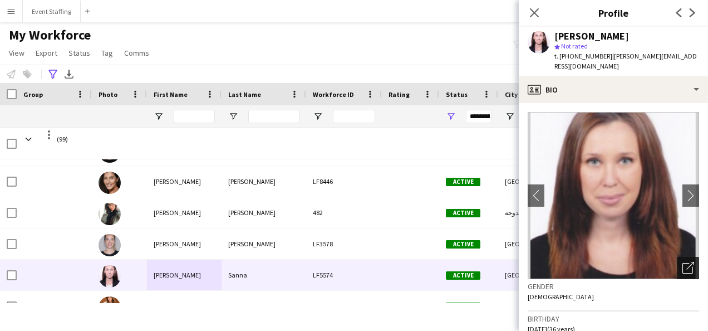
click at [687, 258] on div "Open photos pop-in" at bounding box center [688, 268] width 22 height 22
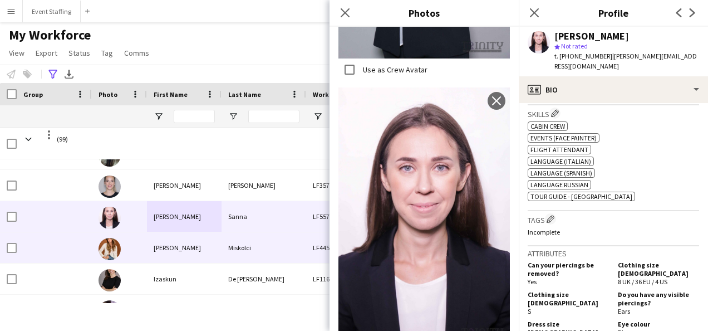
scroll to position [1269, 0]
click at [162, 245] on div "[PERSON_NAME]" at bounding box center [184, 246] width 75 height 31
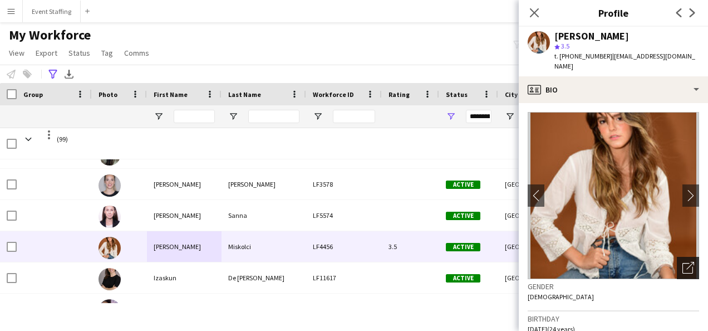
click at [677, 262] on div "Open photos pop-in" at bounding box center [688, 268] width 22 height 22
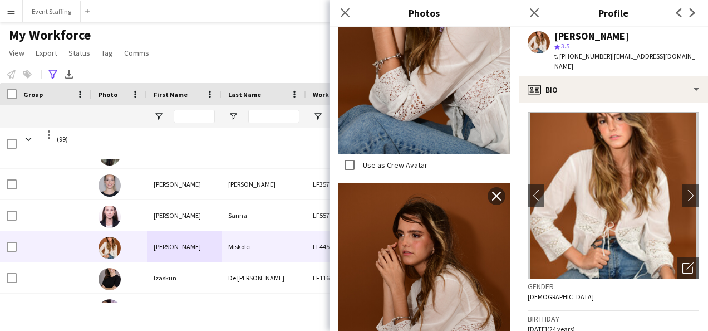
scroll to position [2134, 0]
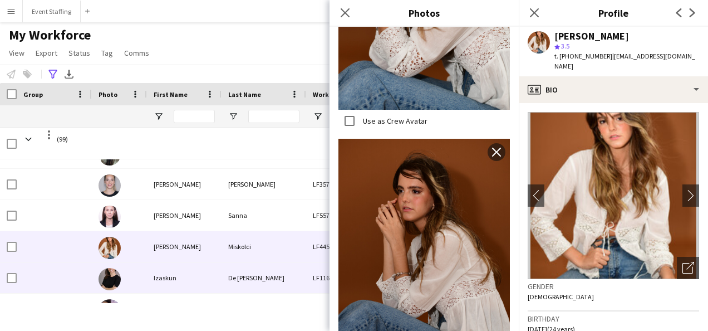
click at [168, 277] on div "Izaskun" at bounding box center [184, 277] width 75 height 31
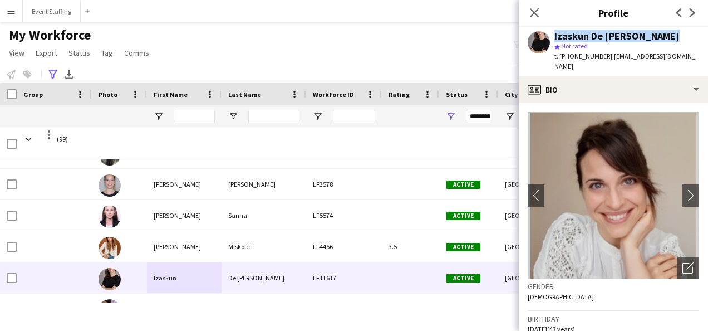
drag, startPoint x: 667, startPoint y: 37, endPoint x: 543, endPoint y: 35, distance: 124.2
click at [543, 35] on div "Izaskun De [PERSON_NAME] star Not rated t. [PHONE_NUMBER] | [EMAIL_ADDRESS][DOM…" at bounding box center [613, 52] width 189 height 50
copy div "Izaskun De [PERSON_NAME]"
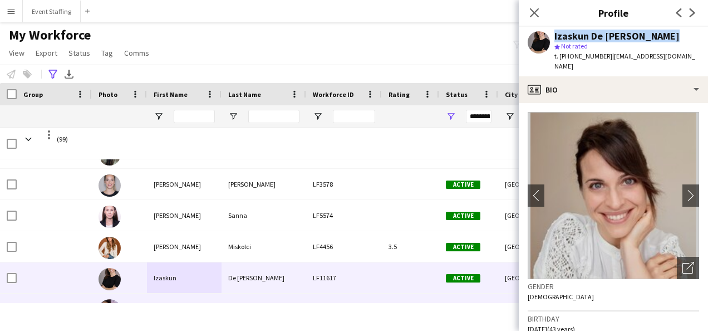
scroll to position [1337, 0]
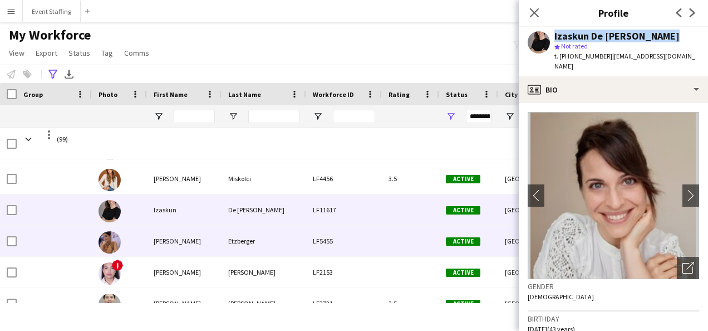
click at [165, 238] on div "[PERSON_NAME]" at bounding box center [184, 241] width 75 height 31
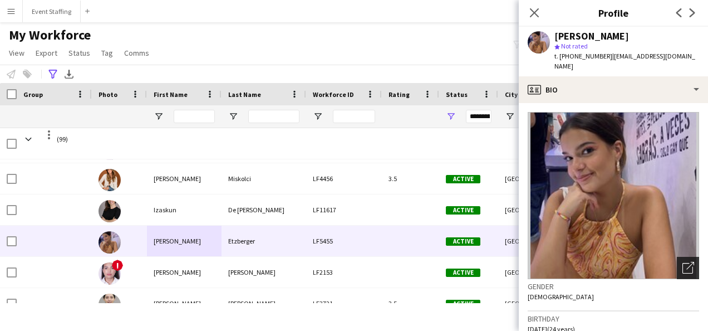
click at [683, 262] on icon "Open photos pop-in" at bounding box center [689, 268] width 12 height 12
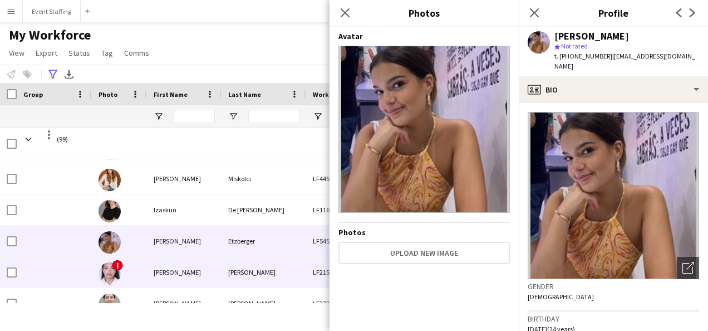
click at [156, 274] on div "[PERSON_NAME]" at bounding box center [184, 272] width 75 height 31
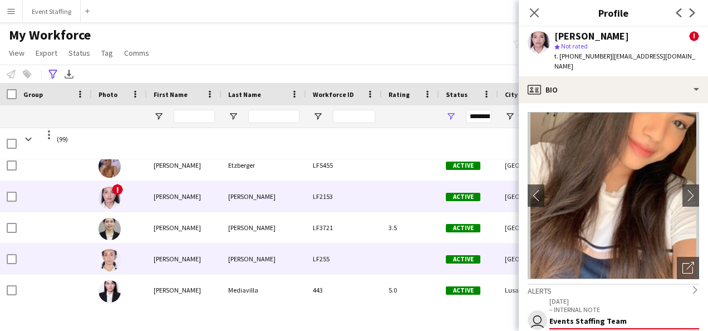
scroll to position [1419, 0]
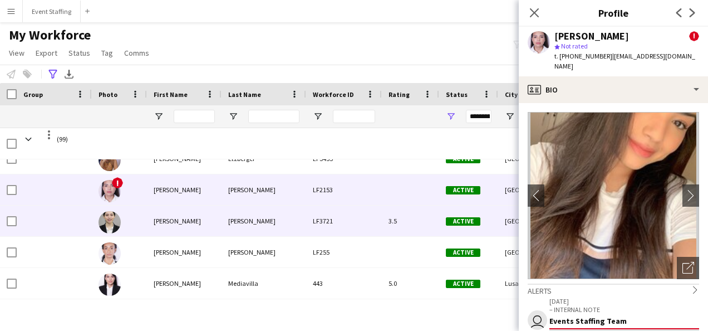
click at [162, 222] on div "[PERSON_NAME]" at bounding box center [184, 220] width 75 height 31
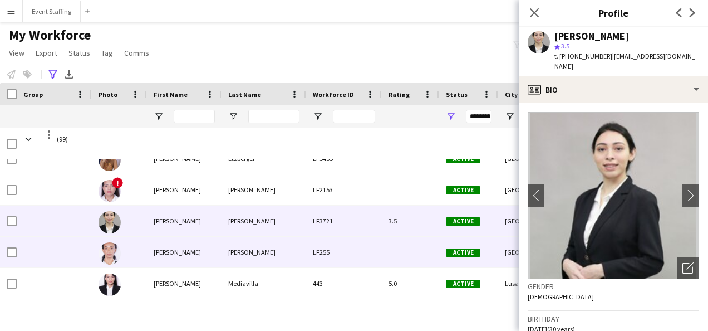
click at [166, 253] on div "[PERSON_NAME]" at bounding box center [184, 252] width 75 height 31
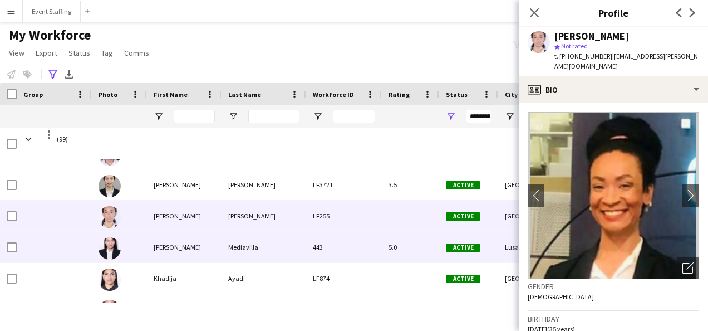
scroll to position [1458, 0]
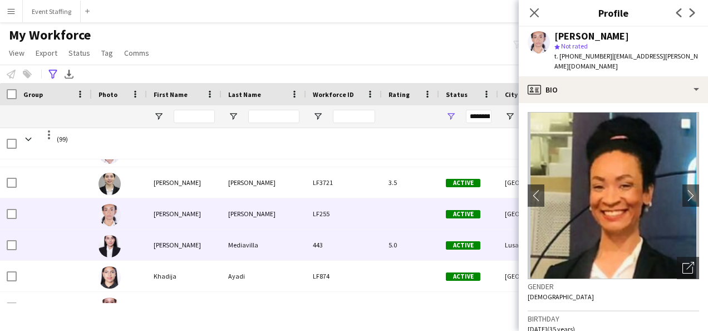
click at [167, 256] on div "[PERSON_NAME]" at bounding box center [184, 244] width 75 height 31
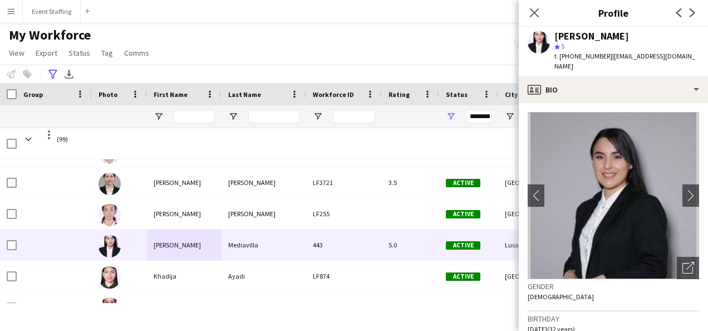
drag, startPoint x: 653, startPoint y: 33, endPoint x: 554, endPoint y: 38, distance: 99.8
click at [554, 38] on div "[PERSON_NAME] star 5 t. [PHONE_NUMBER] | [EMAIL_ADDRESS][DOMAIN_NAME]" at bounding box center [613, 52] width 189 height 50
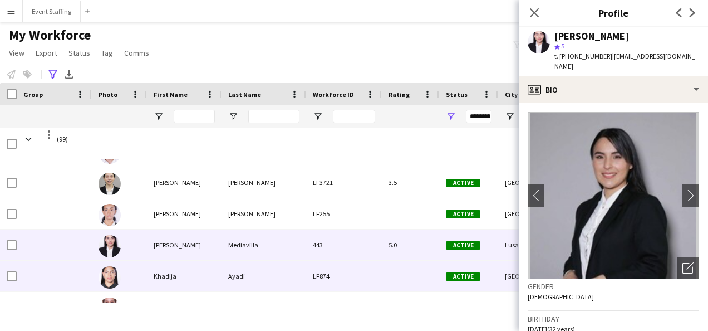
click at [163, 280] on div "Khadija" at bounding box center [184, 276] width 75 height 31
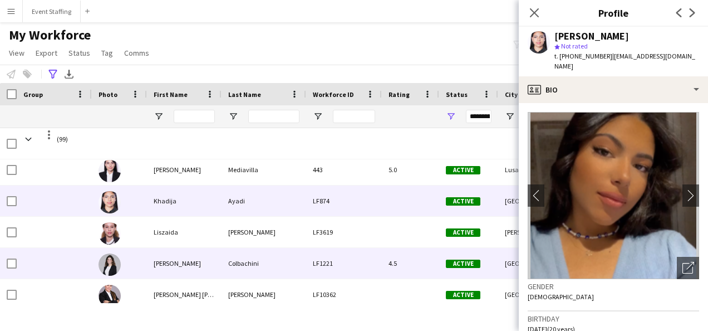
scroll to position [1534, 0]
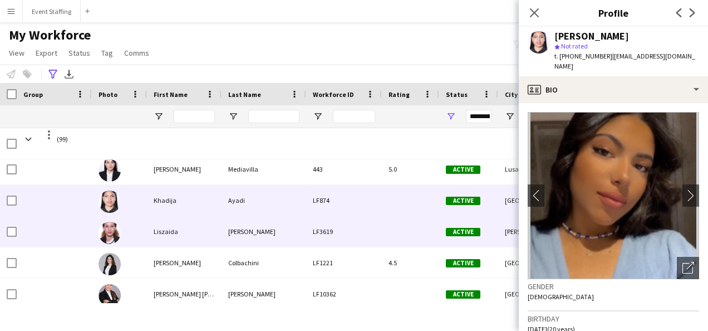
click at [166, 232] on div "Liszaida" at bounding box center [184, 231] width 75 height 31
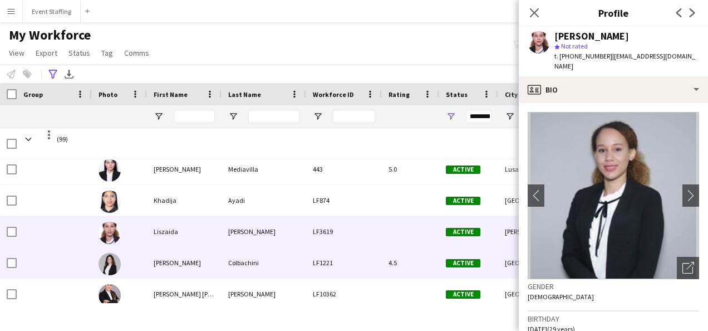
click at [175, 265] on div "[PERSON_NAME]" at bounding box center [184, 262] width 75 height 31
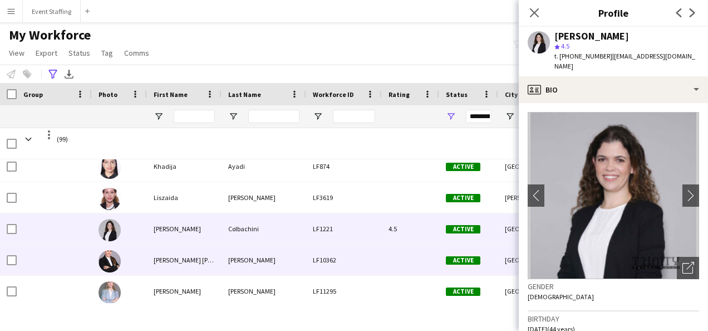
scroll to position [1576, 0]
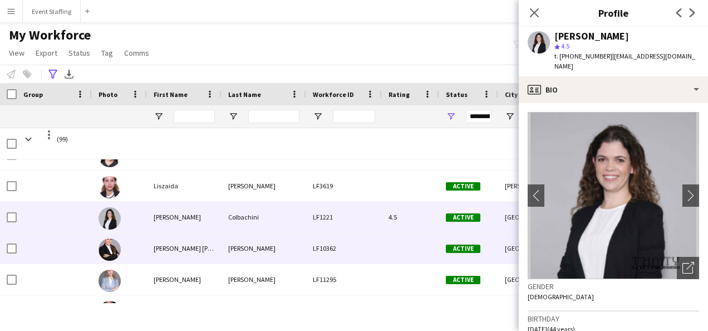
click at [170, 250] on div "[PERSON_NAME] [PERSON_NAME]" at bounding box center [184, 248] width 75 height 31
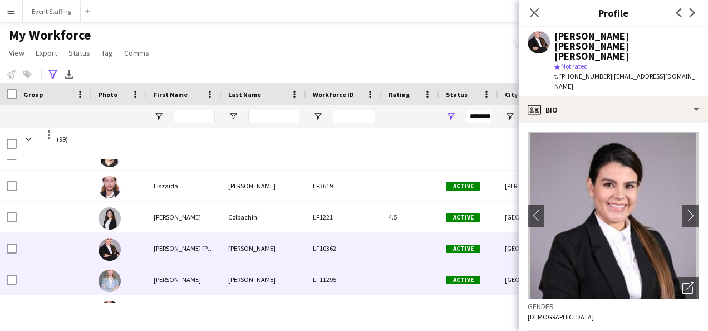
click at [160, 280] on div "[PERSON_NAME]" at bounding box center [184, 279] width 75 height 31
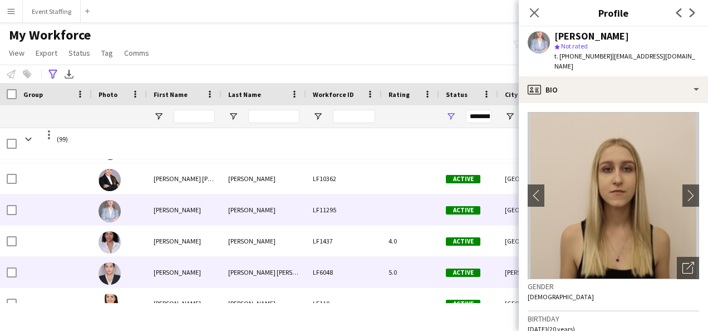
scroll to position [1650, 0]
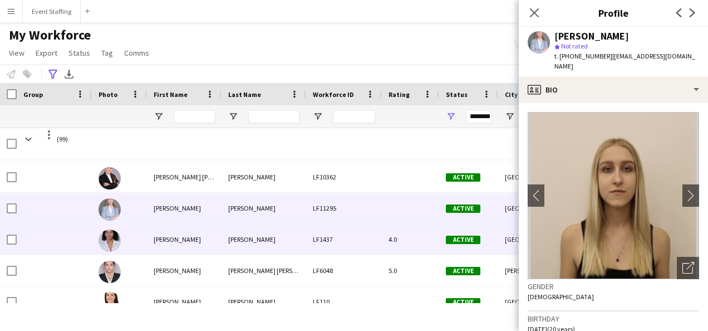
click at [159, 238] on div "[PERSON_NAME]" at bounding box center [184, 239] width 75 height 31
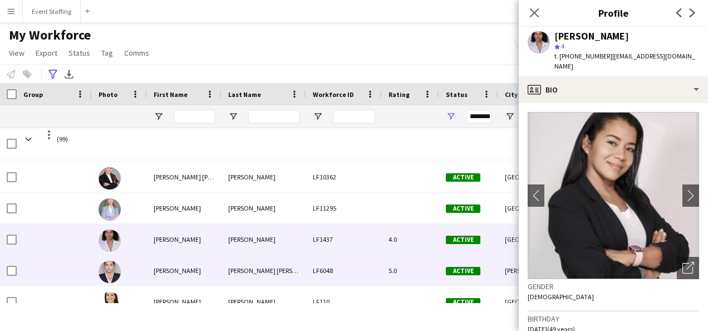
click at [163, 273] on div "[PERSON_NAME]" at bounding box center [184, 270] width 75 height 31
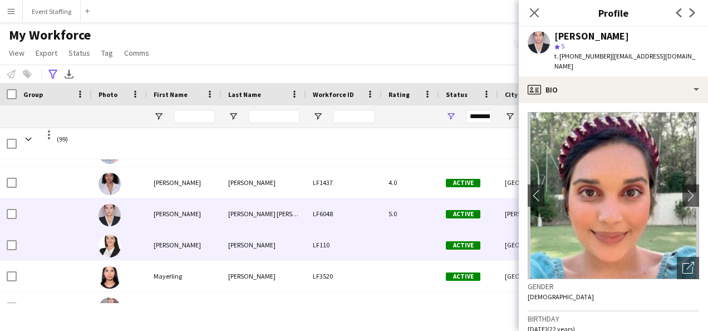
click at [161, 252] on div "[PERSON_NAME]" at bounding box center [184, 244] width 75 height 31
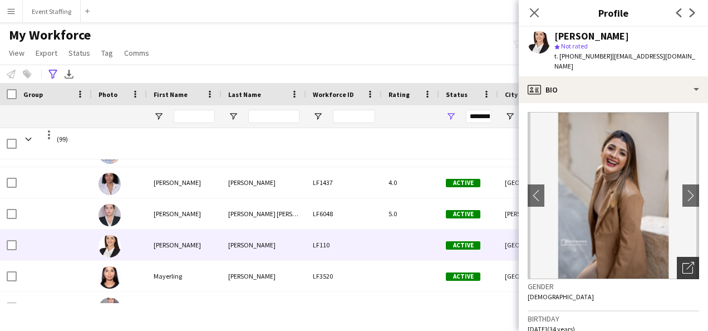
click at [683, 262] on icon "Open photos pop-in" at bounding box center [689, 268] width 12 height 12
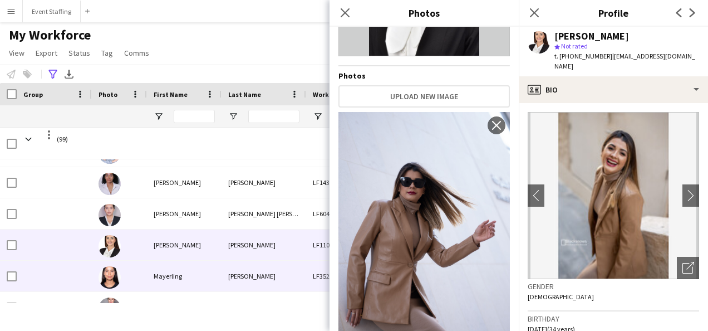
click at [169, 278] on div "Mayerling" at bounding box center [184, 276] width 75 height 31
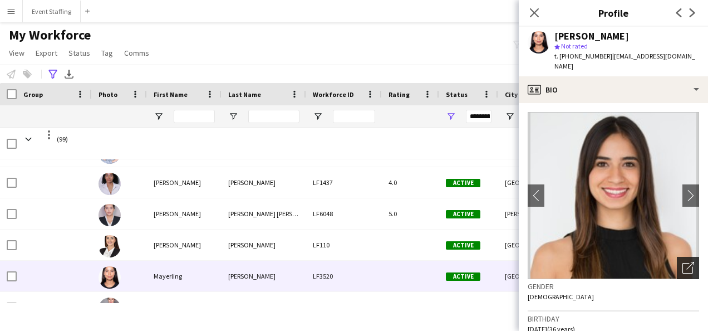
click at [684, 263] on icon "Open photos pop-in" at bounding box center [689, 268] width 12 height 12
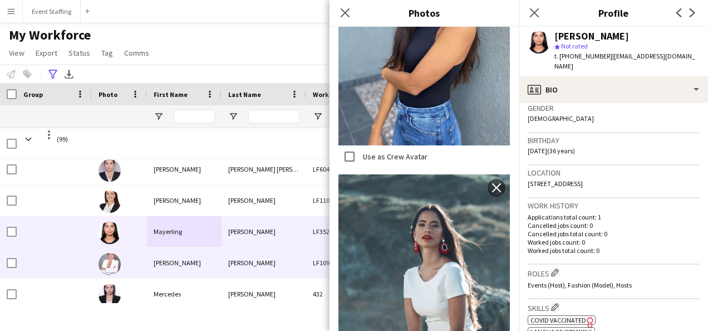
click at [163, 263] on div "[PERSON_NAME]" at bounding box center [184, 262] width 75 height 31
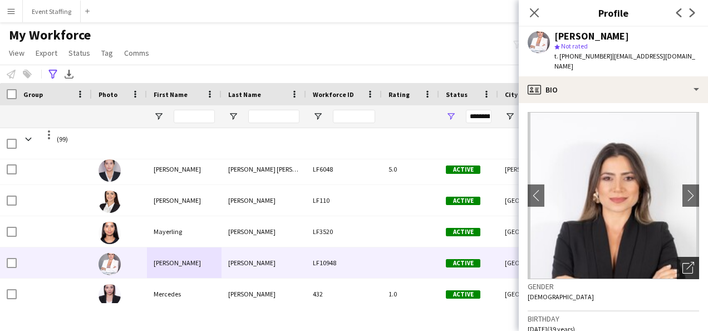
click at [683, 262] on icon "Open photos pop-in" at bounding box center [689, 268] width 12 height 12
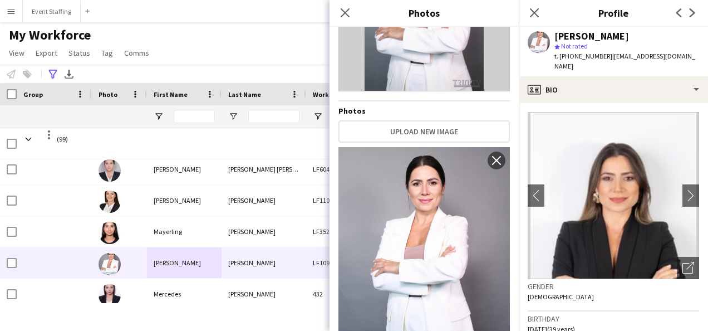
drag, startPoint x: 626, startPoint y: 30, endPoint x: 539, endPoint y: 34, distance: 87.5
click at [539, 34] on div "[PERSON_NAME] star Not rated t. [PHONE_NUMBER] | [EMAIL_ADDRESS][DOMAIN_NAME]" at bounding box center [613, 52] width 189 height 50
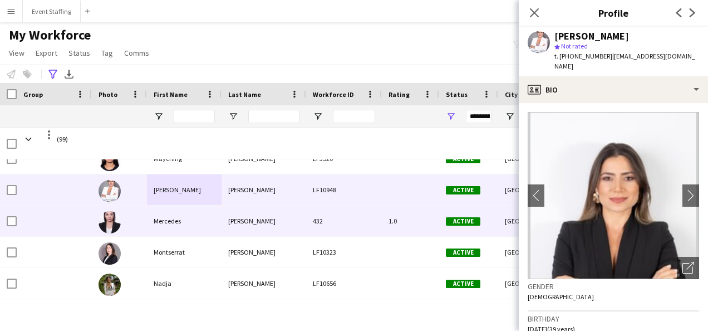
scroll to position [1825, 0]
click at [168, 215] on div "Mercedes" at bounding box center [184, 220] width 75 height 31
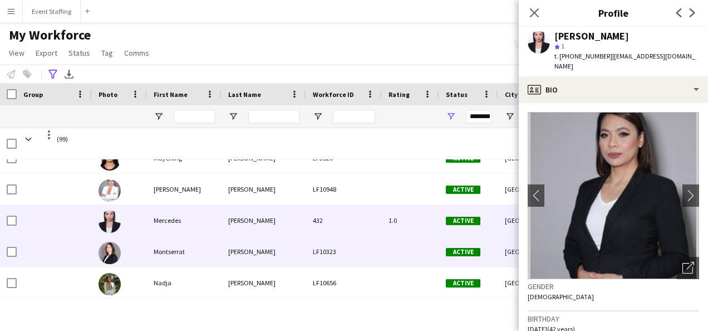
click at [170, 249] on div "Montserrat" at bounding box center [184, 251] width 75 height 31
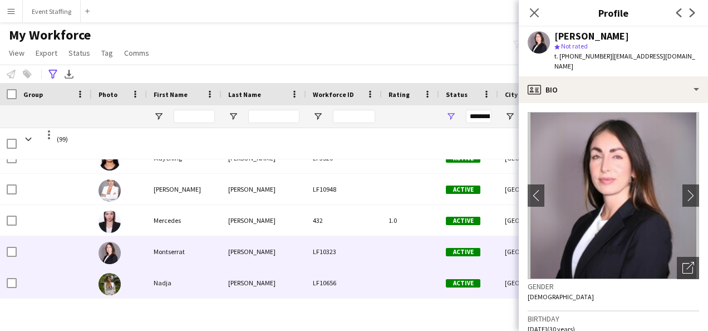
click at [170, 285] on div "Nadja" at bounding box center [184, 282] width 75 height 31
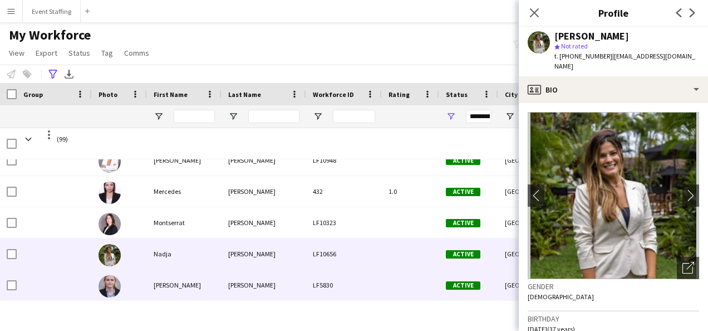
scroll to position [1857, 0]
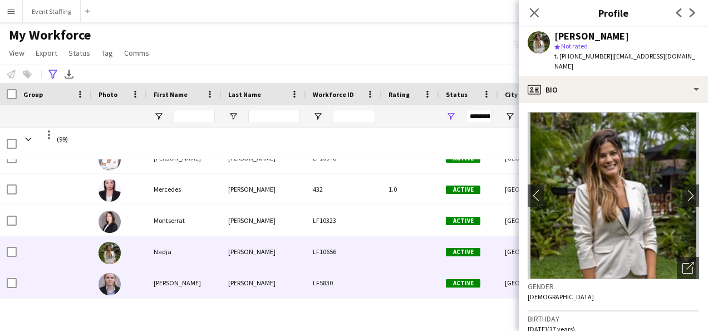
click at [166, 280] on div "[PERSON_NAME]" at bounding box center [184, 282] width 75 height 31
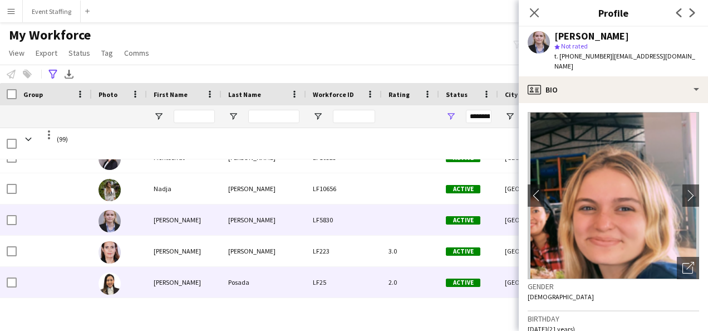
scroll to position [1920, 0]
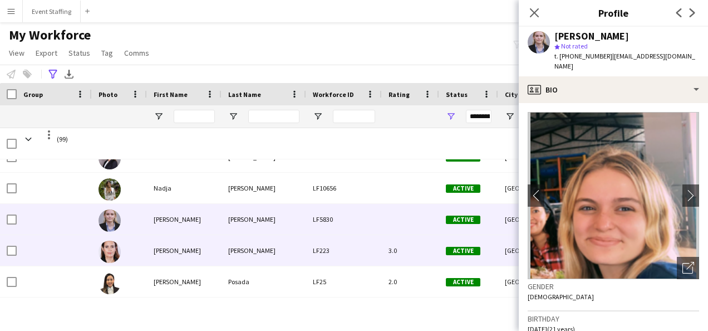
click at [157, 252] on div "[PERSON_NAME]" at bounding box center [184, 250] width 75 height 31
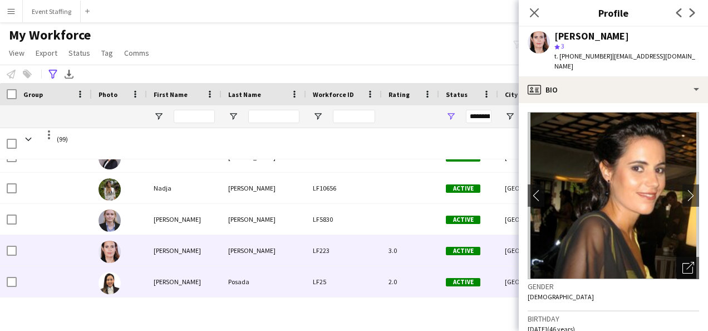
click at [172, 286] on div "[PERSON_NAME]" at bounding box center [184, 281] width 75 height 31
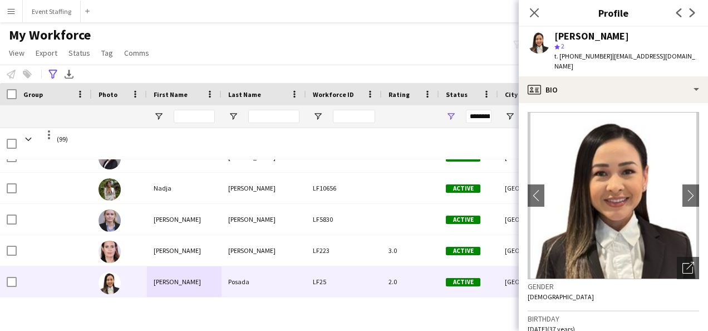
drag, startPoint x: 629, startPoint y: 34, endPoint x: 543, endPoint y: 34, distance: 85.8
click at [543, 34] on div "[PERSON_NAME] star 2 t. [PHONE_NUMBER] | [EMAIL_ADDRESS][DOMAIN_NAME]" at bounding box center [613, 52] width 189 height 50
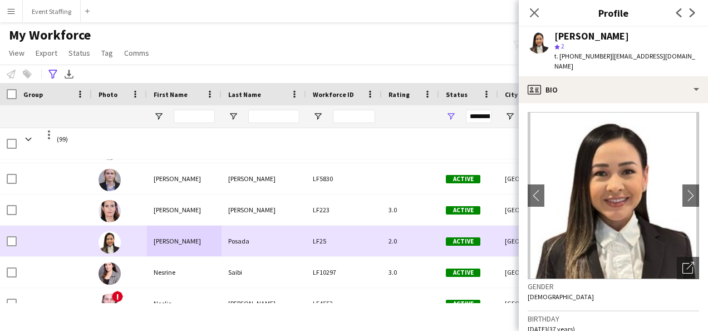
scroll to position [1964, 0]
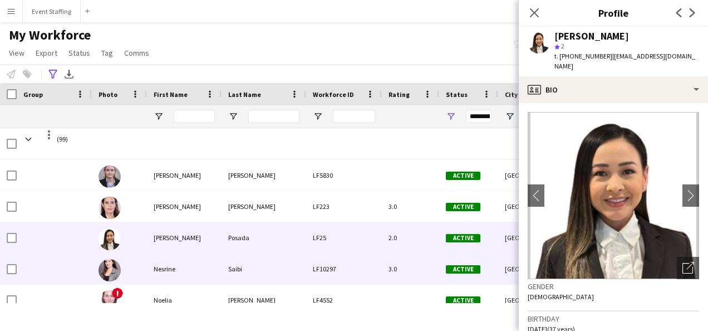
click at [166, 272] on div "Nesrine" at bounding box center [184, 268] width 75 height 31
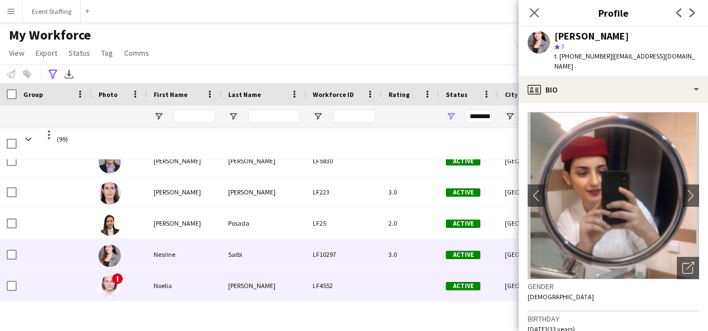
scroll to position [1980, 0]
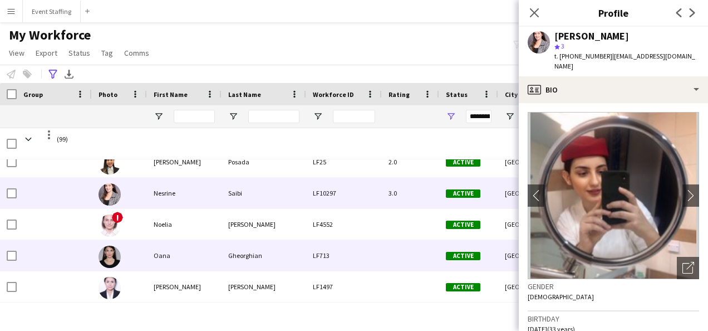
click at [161, 262] on div "Oana" at bounding box center [184, 255] width 75 height 31
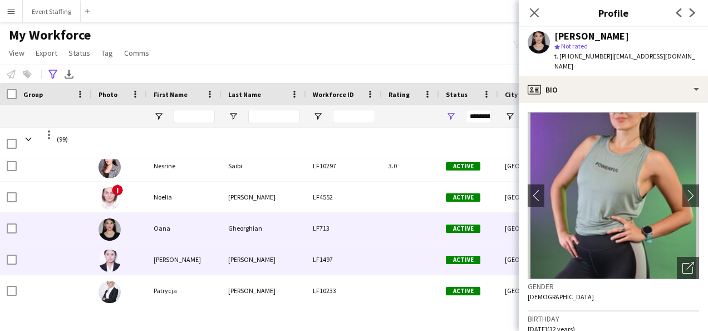
click at [161, 257] on div "[PERSON_NAME]" at bounding box center [184, 259] width 75 height 31
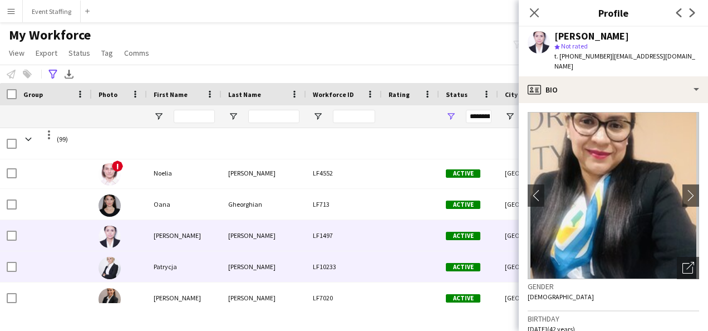
click at [165, 272] on div "Patrycja" at bounding box center [184, 266] width 75 height 31
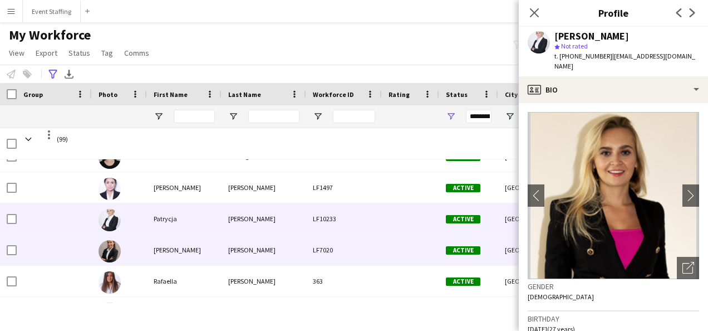
click at [165, 252] on div "[PERSON_NAME]" at bounding box center [184, 249] width 75 height 31
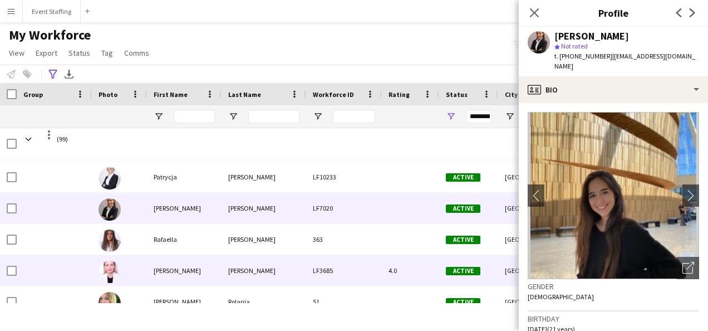
click at [172, 274] on div "[PERSON_NAME]" at bounding box center [184, 270] width 75 height 31
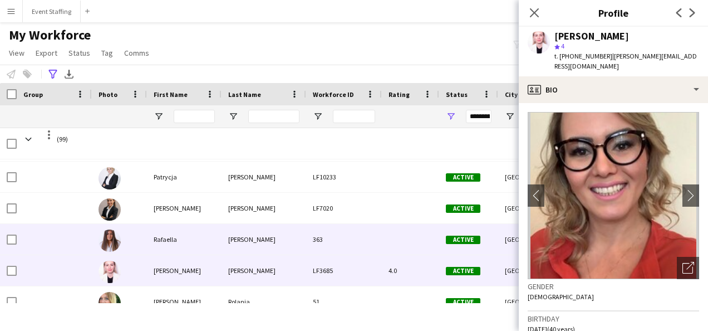
click at [170, 237] on div "Rafaella" at bounding box center [184, 239] width 75 height 31
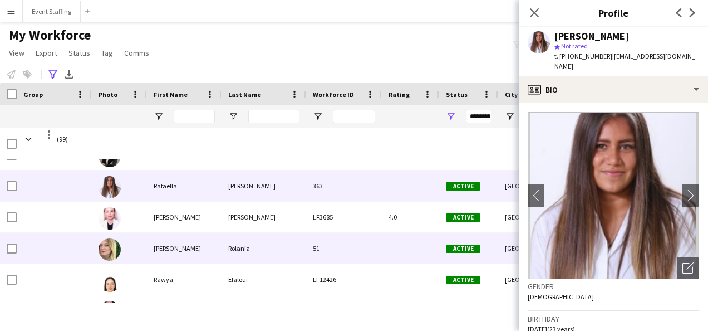
click at [167, 247] on div "[PERSON_NAME]" at bounding box center [184, 248] width 75 height 31
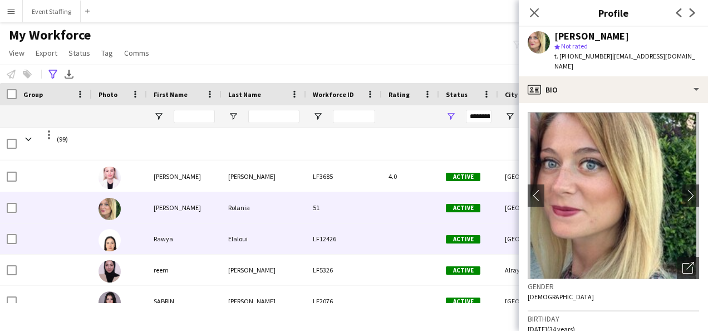
click at [164, 238] on div "Rawya" at bounding box center [184, 238] width 75 height 31
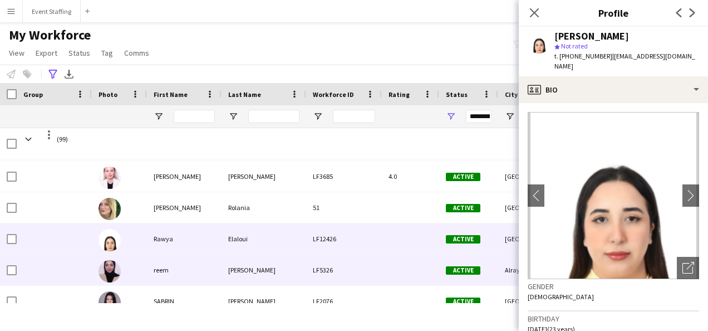
click at [165, 265] on div "reem" at bounding box center [184, 269] width 75 height 31
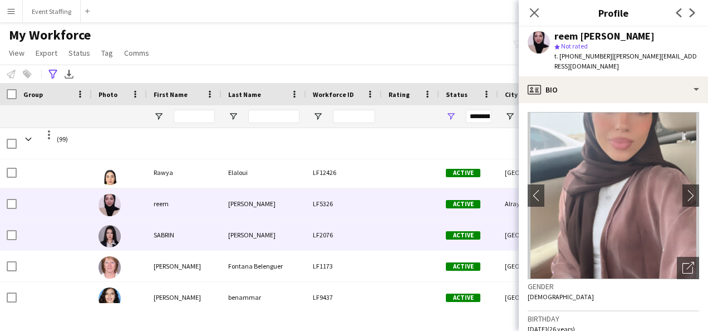
click at [163, 232] on div "SABRIN" at bounding box center [184, 234] width 75 height 31
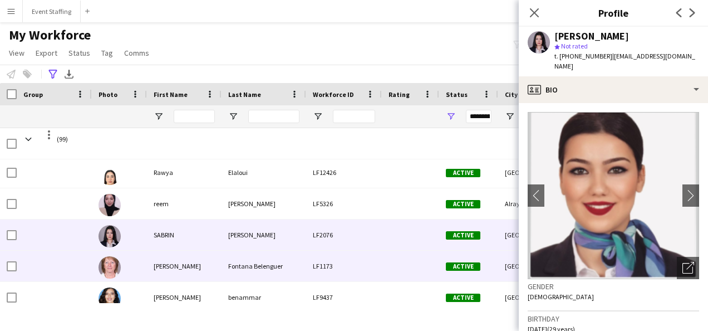
click at [162, 268] on div "[PERSON_NAME]" at bounding box center [184, 266] width 75 height 31
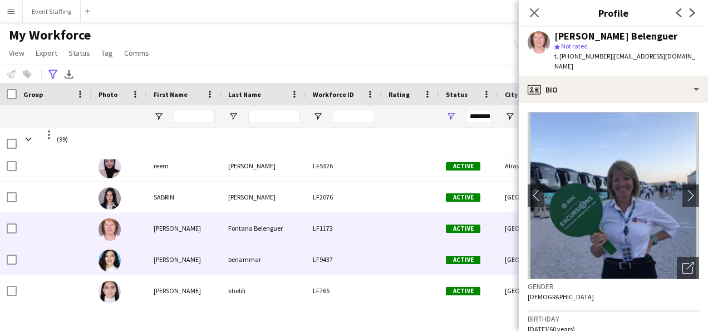
click at [161, 254] on div "[PERSON_NAME]" at bounding box center [184, 259] width 75 height 31
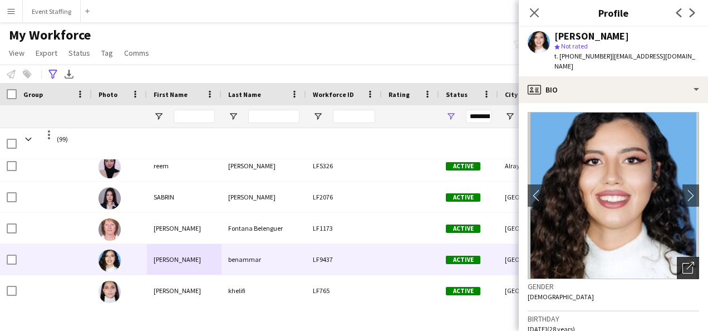
click at [679, 257] on div "Open photos pop-in" at bounding box center [688, 268] width 22 height 22
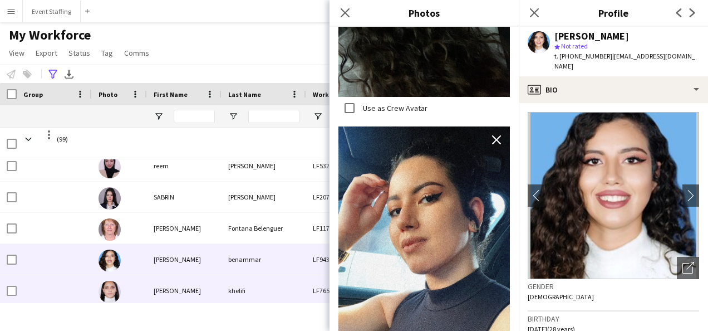
click at [165, 290] on div "[PERSON_NAME]" at bounding box center [184, 290] width 75 height 31
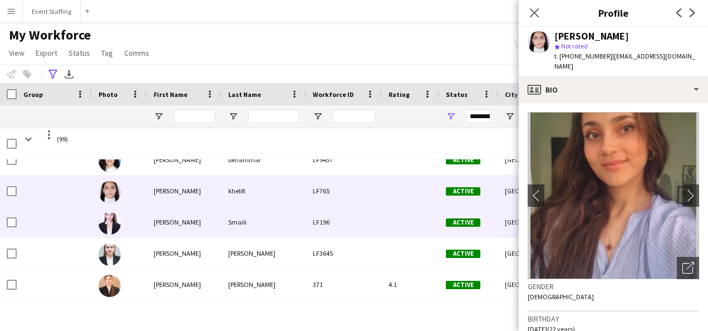
click at [163, 224] on div "[PERSON_NAME]" at bounding box center [184, 222] width 75 height 31
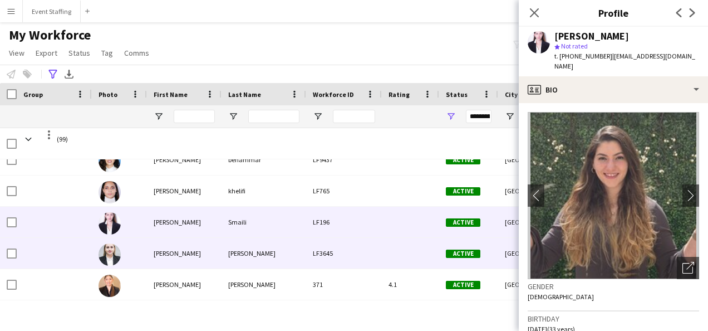
click at [168, 255] on div "[PERSON_NAME]" at bounding box center [184, 253] width 75 height 31
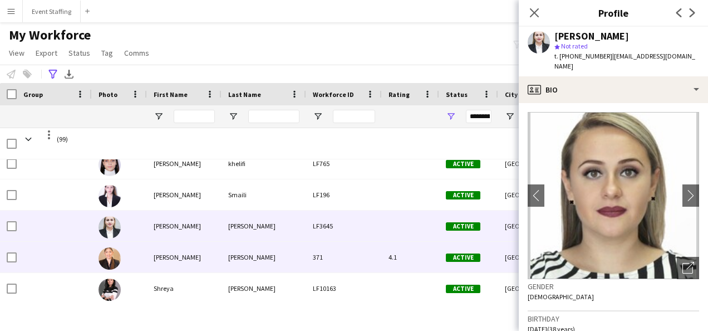
click at [168, 255] on div "[PERSON_NAME]" at bounding box center [184, 257] width 75 height 31
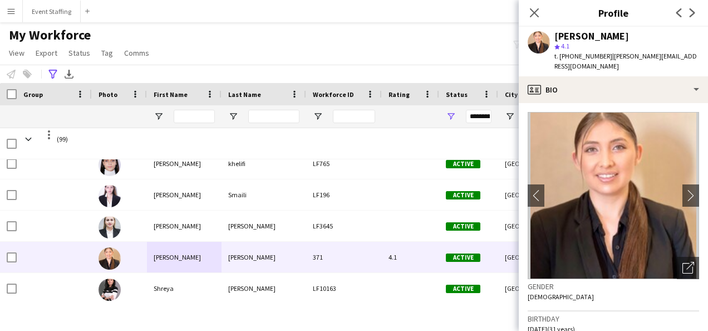
drag, startPoint x: 637, startPoint y: 36, endPoint x: 536, endPoint y: 28, distance: 101.6
click at [536, 28] on div "[PERSON_NAME] star 4.1 t. [PHONE_NUMBER] | [PERSON_NAME][EMAIL_ADDRESS][DOMAIN_…" at bounding box center [613, 52] width 189 height 50
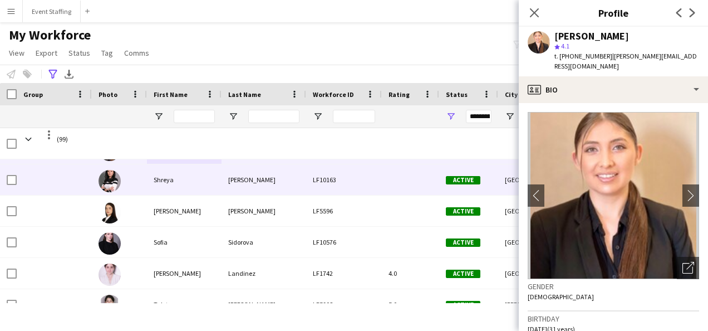
click at [168, 178] on div "Shreya" at bounding box center [184, 179] width 75 height 31
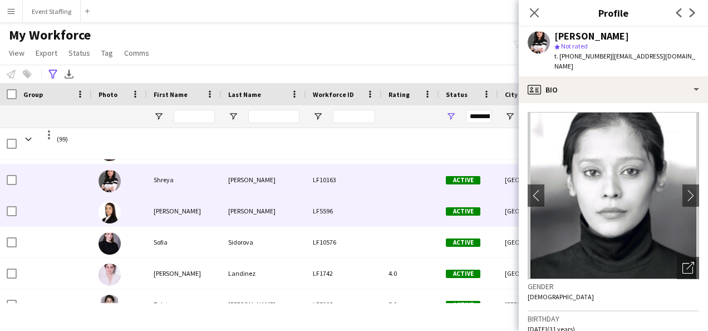
click at [169, 213] on div "[PERSON_NAME]" at bounding box center [184, 210] width 75 height 31
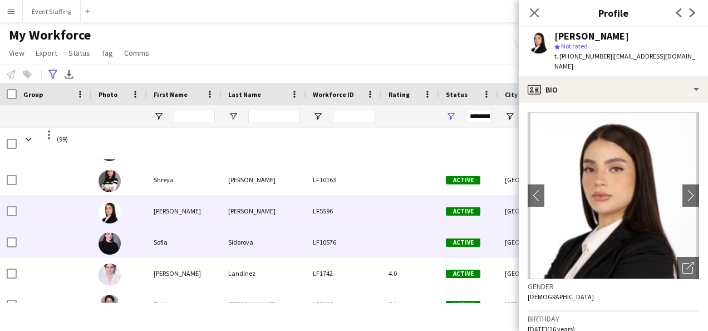
click at [160, 242] on div "Sofia" at bounding box center [184, 242] width 75 height 31
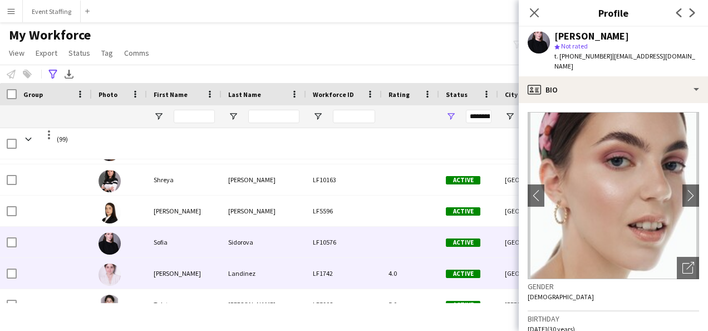
click at [161, 267] on div "[PERSON_NAME]" at bounding box center [184, 273] width 75 height 31
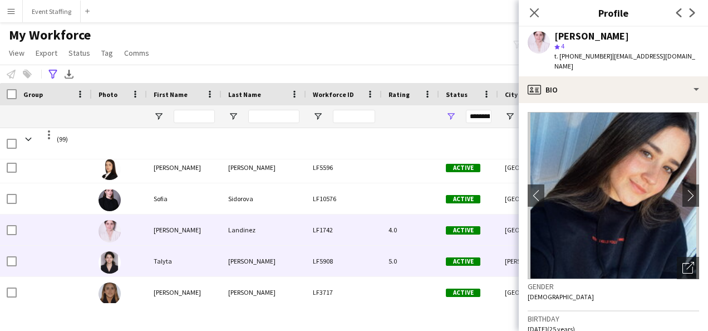
click at [167, 254] on div "Talyta" at bounding box center [184, 261] width 75 height 31
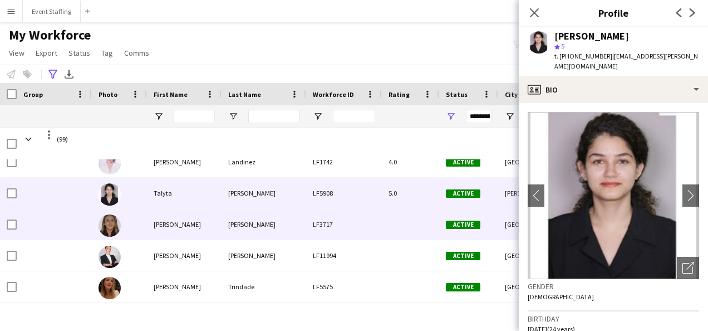
click at [164, 228] on div "[PERSON_NAME]" at bounding box center [184, 224] width 75 height 31
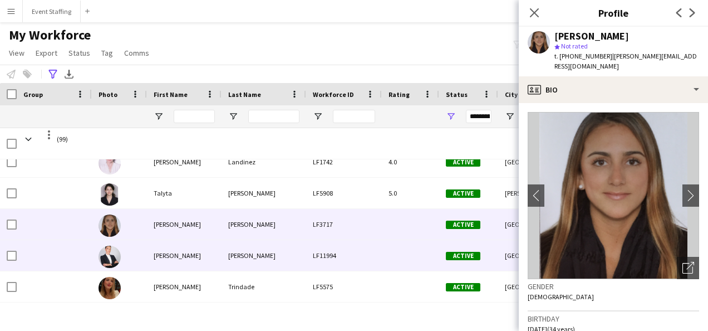
click at [170, 261] on div "[PERSON_NAME]" at bounding box center [184, 255] width 75 height 31
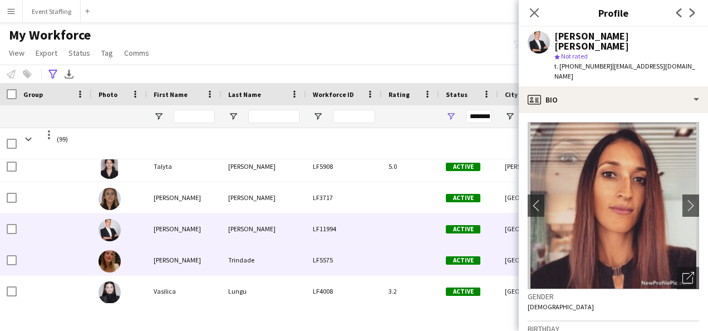
click at [169, 262] on div "[PERSON_NAME]" at bounding box center [184, 259] width 75 height 31
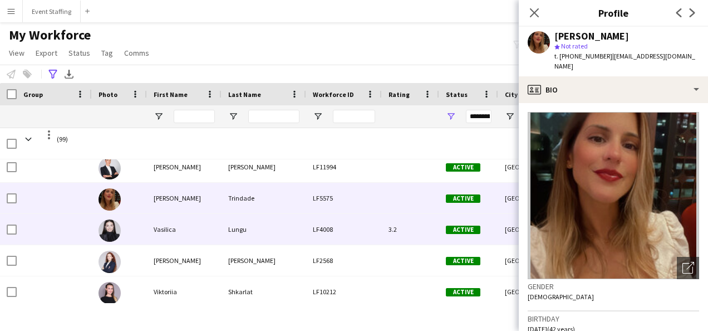
click at [164, 231] on div "Vasilica" at bounding box center [184, 229] width 75 height 31
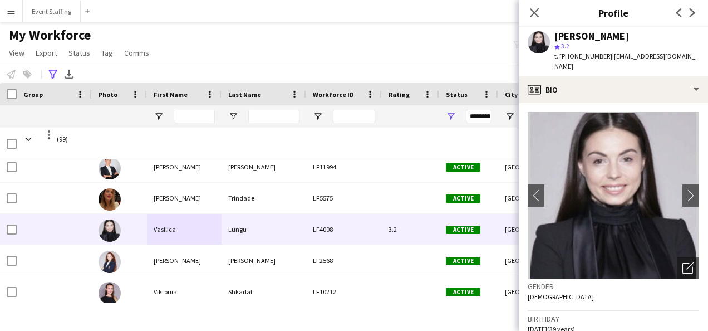
drag, startPoint x: 631, startPoint y: 38, endPoint x: 548, endPoint y: 27, distance: 84.3
click at [548, 27] on div "[PERSON_NAME] star 3.2 t. [PHONE_NUMBER] | [EMAIL_ADDRESS][DOMAIN_NAME]" at bounding box center [613, 52] width 189 height 50
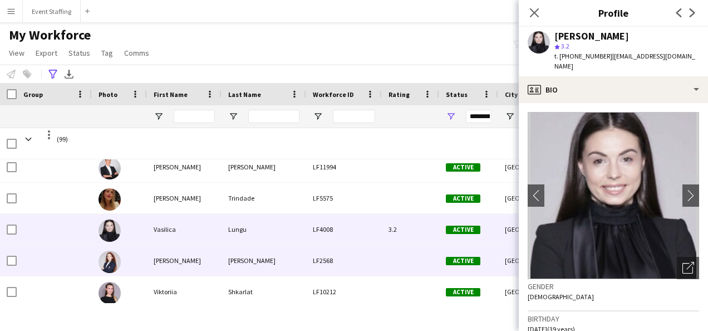
click at [176, 259] on div "[PERSON_NAME]" at bounding box center [184, 260] width 75 height 31
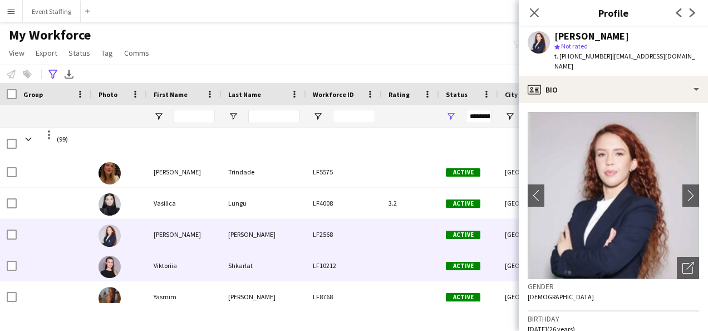
click at [164, 263] on div "Viktoriia" at bounding box center [184, 265] width 75 height 31
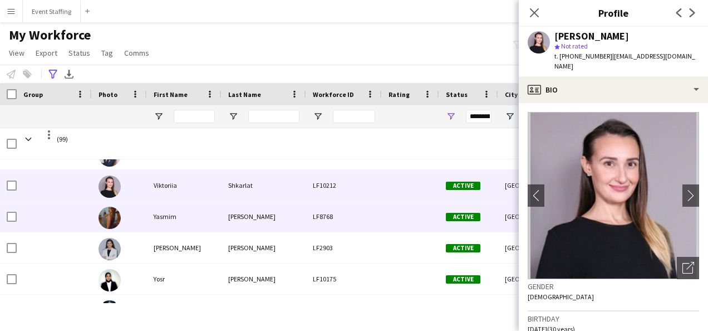
click at [168, 217] on div "Yasmim" at bounding box center [184, 216] width 75 height 31
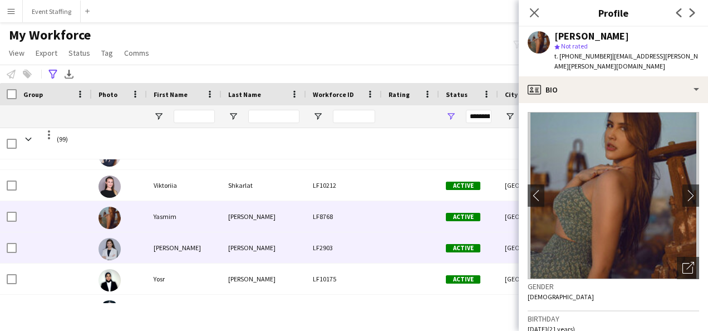
click at [167, 249] on div "[PERSON_NAME]" at bounding box center [184, 247] width 75 height 31
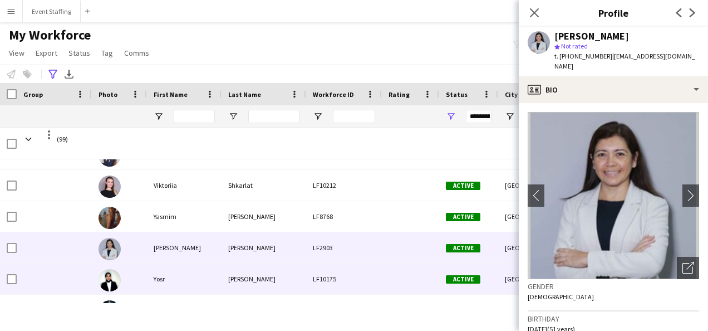
click at [159, 280] on div "Yosr" at bounding box center [184, 278] width 75 height 31
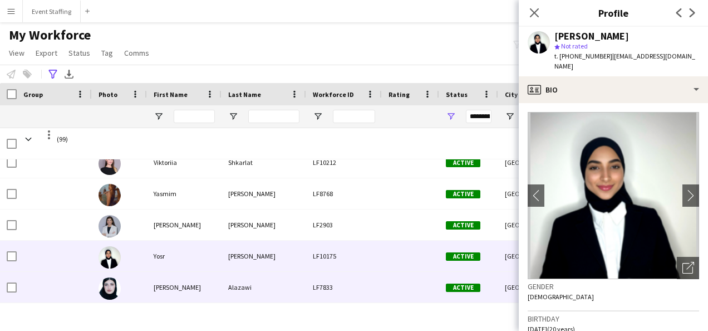
click at [163, 285] on div "[PERSON_NAME]" at bounding box center [184, 287] width 75 height 31
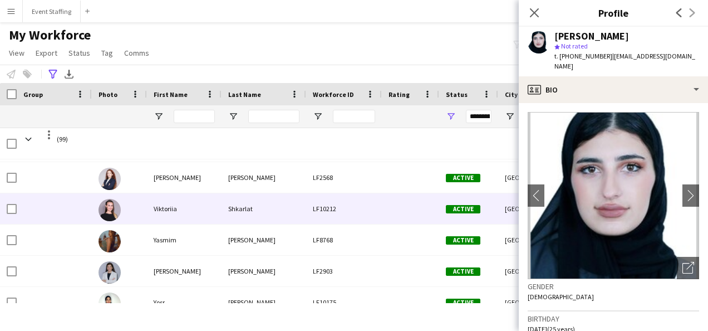
click at [163, 207] on div "Viktoriia" at bounding box center [184, 208] width 75 height 31
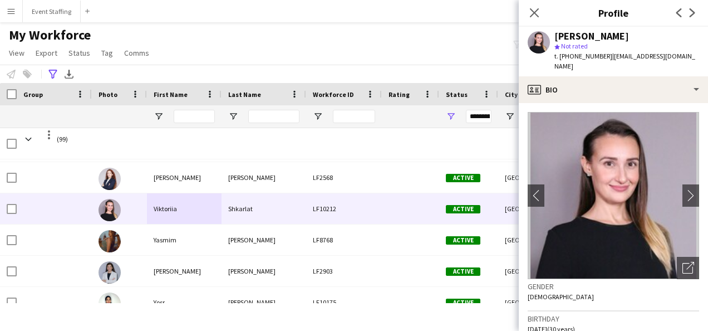
drag, startPoint x: 641, startPoint y: 32, endPoint x: 541, endPoint y: 32, distance: 100.2
click at [541, 32] on div "Viktoriia Shkarlat star Not rated t. [PHONE_NUMBER] | [EMAIL_ADDRESS][DOMAIN_NA…" at bounding box center [613, 52] width 189 height 50
click at [536, 19] on app-icon "Close pop-in" at bounding box center [535, 13] width 16 height 16
